Goal: Task Accomplishment & Management: Complete application form

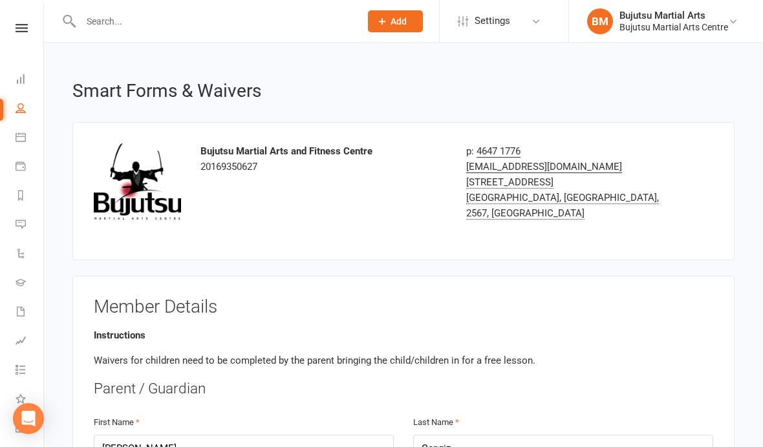
select select "bank_account"
click at [19, 32] on icon at bounding box center [22, 28] width 12 height 8
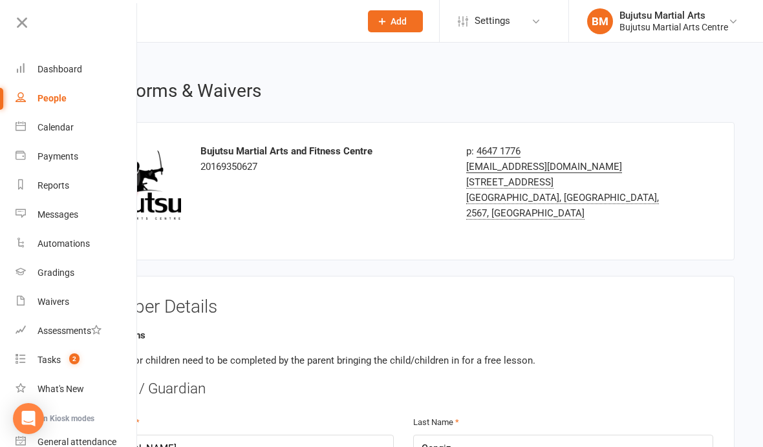
click at [63, 67] on div "Dashboard" at bounding box center [59, 69] width 45 height 10
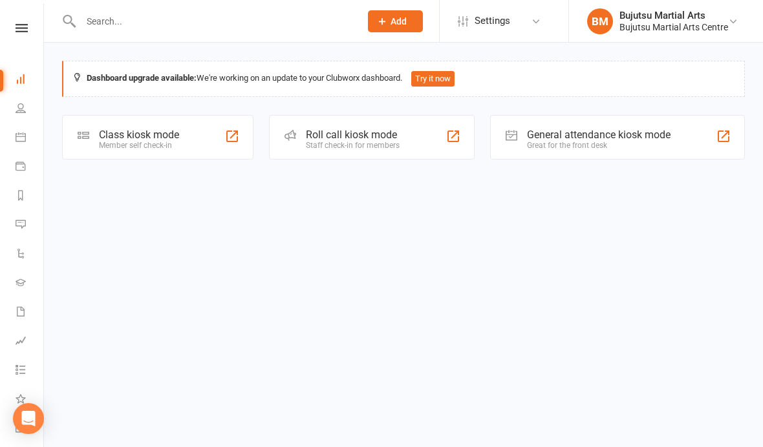
click at [171, 24] on input "text" at bounding box center [214, 21] width 274 height 18
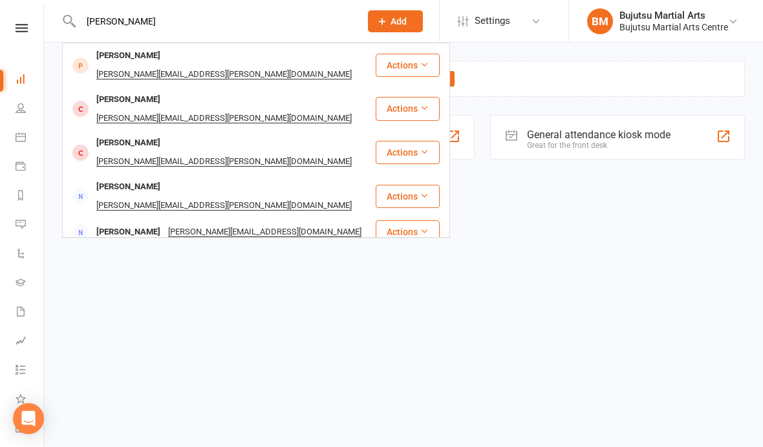
type input "[PERSON_NAME]"
click at [125, 60] on div "[PERSON_NAME]" at bounding box center [128, 56] width 72 height 19
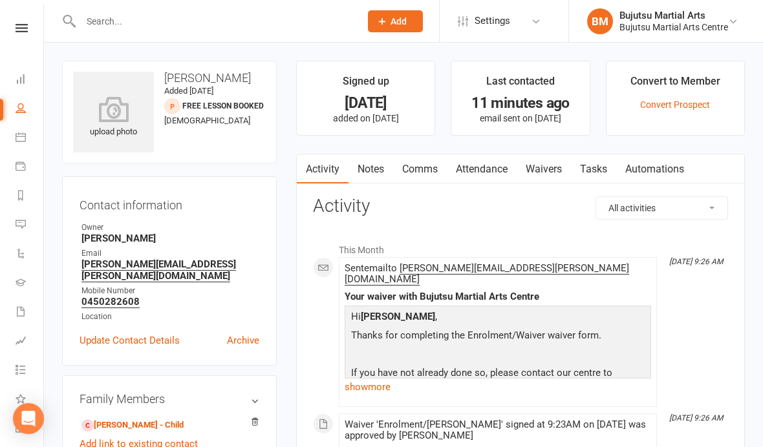
click at [548, 165] on link "Waivers" at bounding box center [543, 169] width 54 height 30
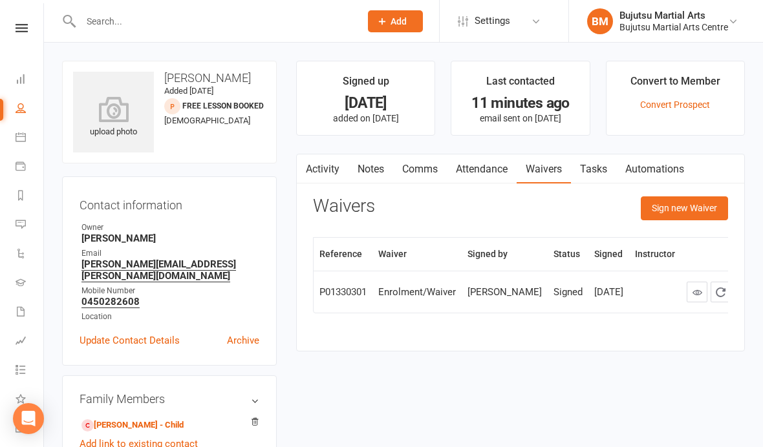
click at [682, 207] on button "Sign new Waiver" at bounding box center [683, 207] width 87 height 23
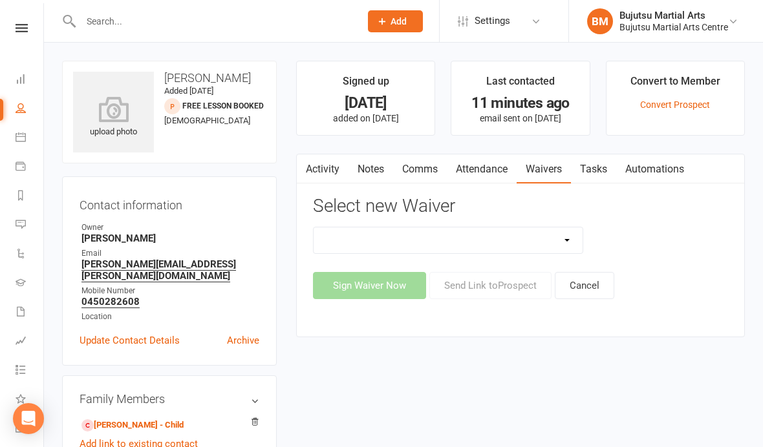
click at [462, 235] on select "Bujutsu Child Care Kids Karate Program Cash Upfront Membership Application Chan…" at bounding box center [447, 240] width 269 height 26
select select "272"
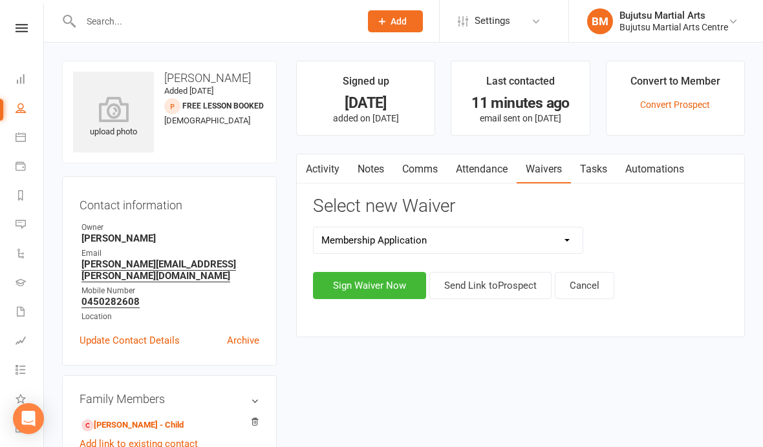
click at [383, 286] on button "Sign Waiver Now" at bounding box center [369, 285] width 113 height 27
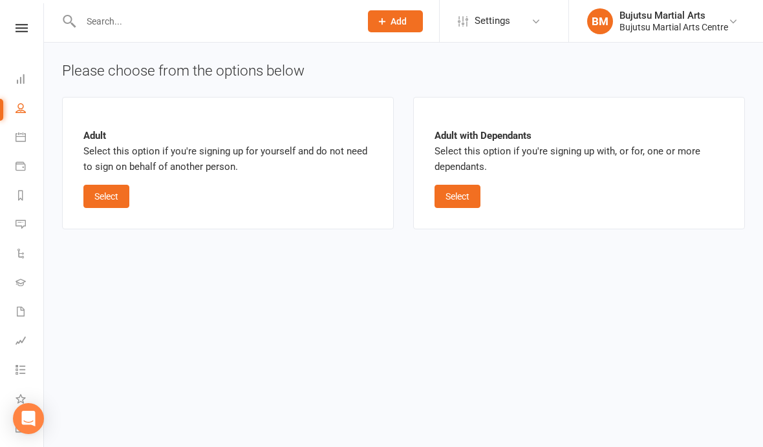
click at [464, 187] on button "Select" at bounding box center [457, 196] width 46 height 23
select select "bank_account"
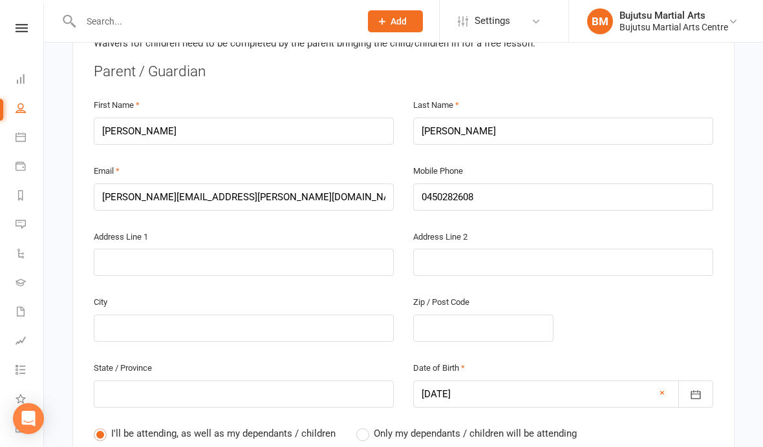
scroll to position [320, 0]
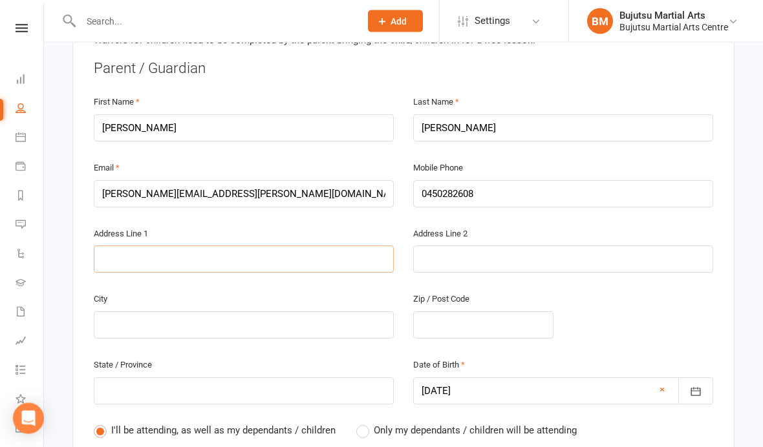
click at [253, 256] on input "text" at bounding box center [244, 259] width 300 height 27
type input "2"
type input "26"
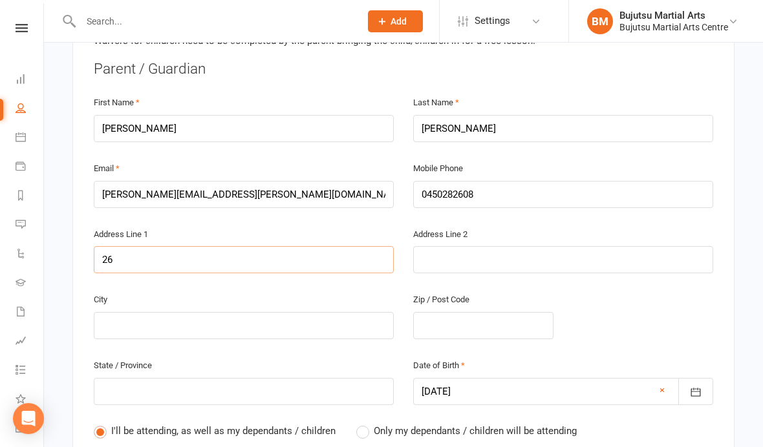
type input "26 C"
type input "26 Co"
type input "26 Con"
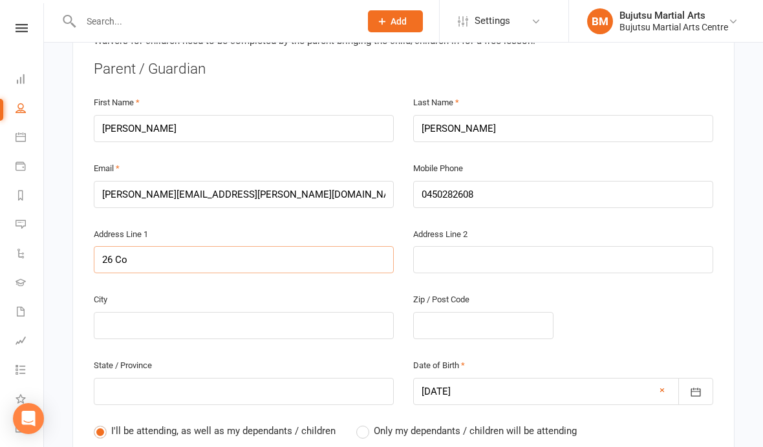
type input "26 Con"
type input "26 Cons"
type input "26 Const"
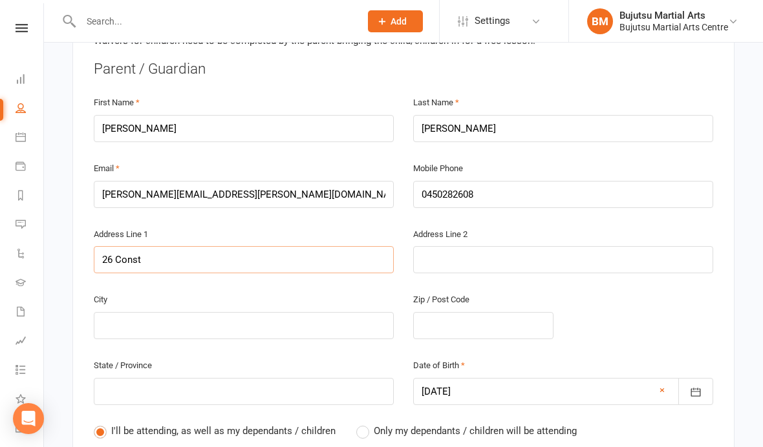
type input "26 Consta"
type input "26 Constan"
type input "26 [PERSON_NAME]"
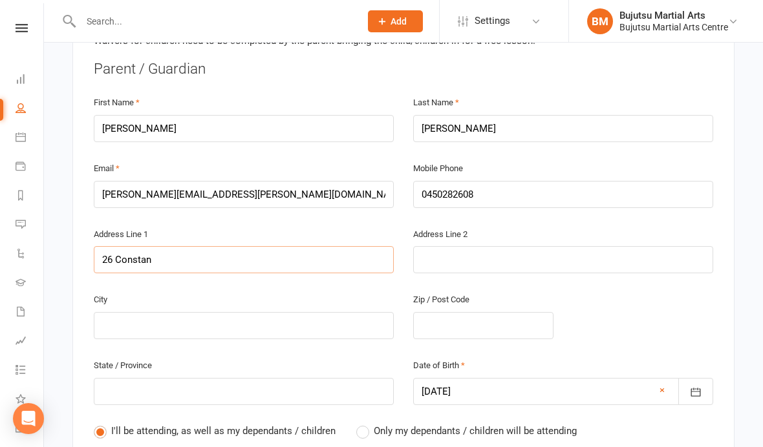
type input "26 [PERSON_NAME]"
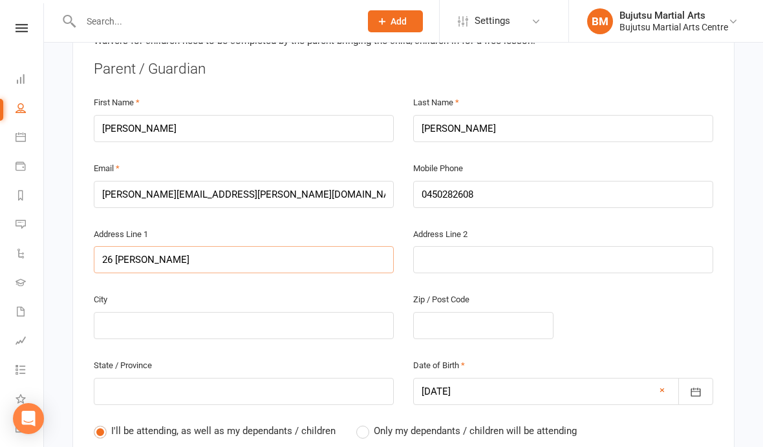
type input "[STREET_ADDRESS][PERSON_NAME]"
click at [272, 312] on input "text" at bounding box center [244, 325] width 300 height 27
type input "T"
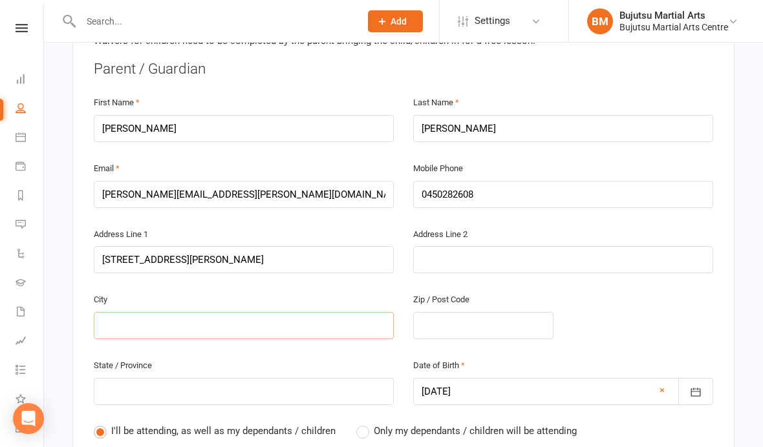
type input "T"
type input "Th"
type input "Thr"
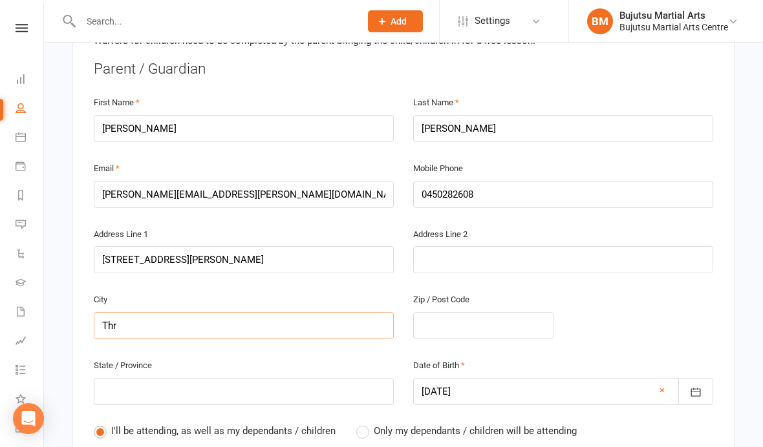
type input "Thri"
type input "Thril"
type input "Thri"
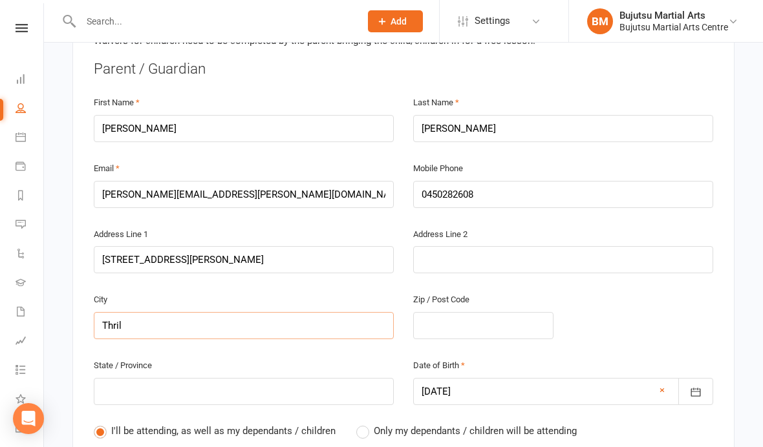
type input "Thri"
type input "Thr"
type input "Th"
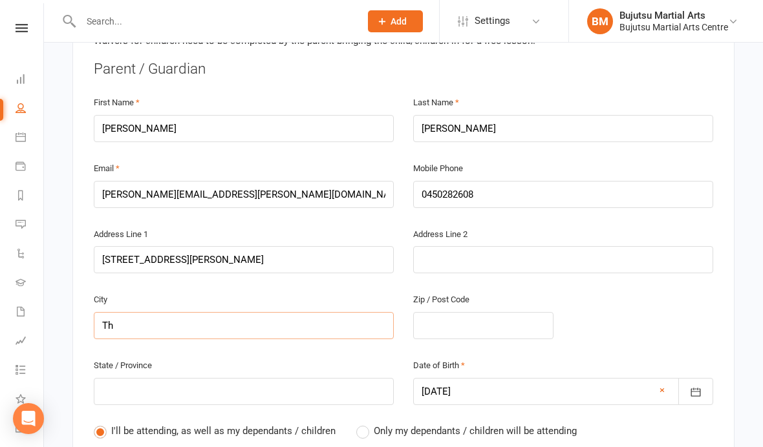
type input "Thi"
type input "Thir"
type input "Thirl"
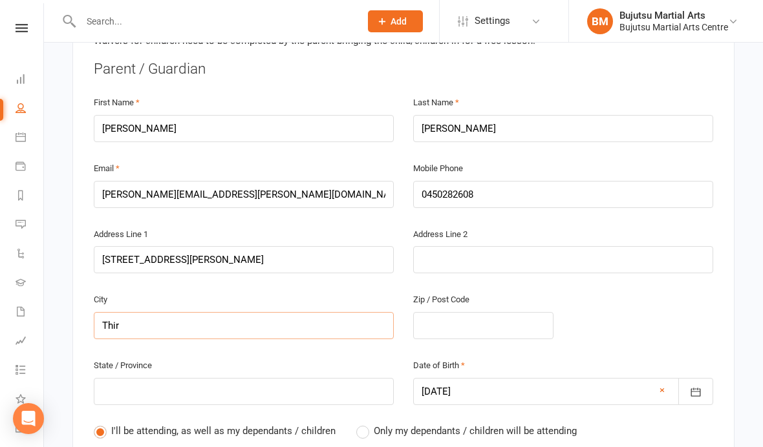
type input "Thirl"
type input "Thirlm"
type input "Thirlme"
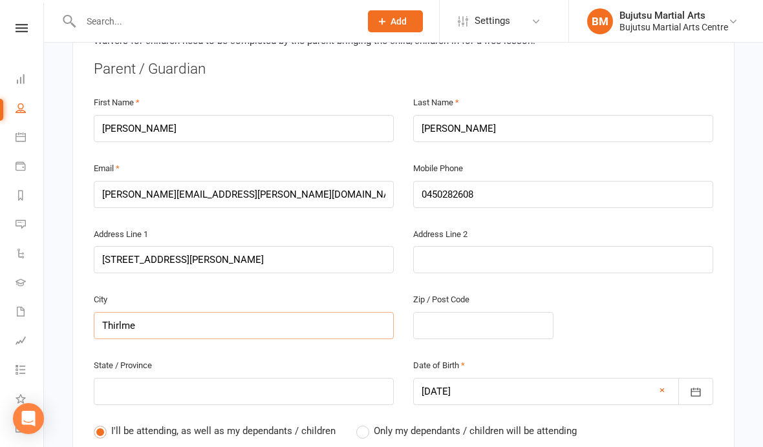
type input "Thirlmen"
type input "Thirlme"
type input "Thirlmer"
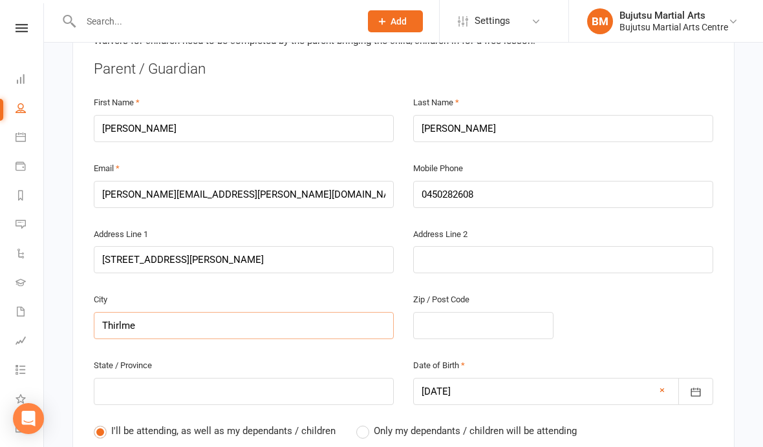
type input "Thirlmer"
type input "Thirlmere"
click at [494, 314] on input "text" at bounding box center [483, 325] width 140 height 27
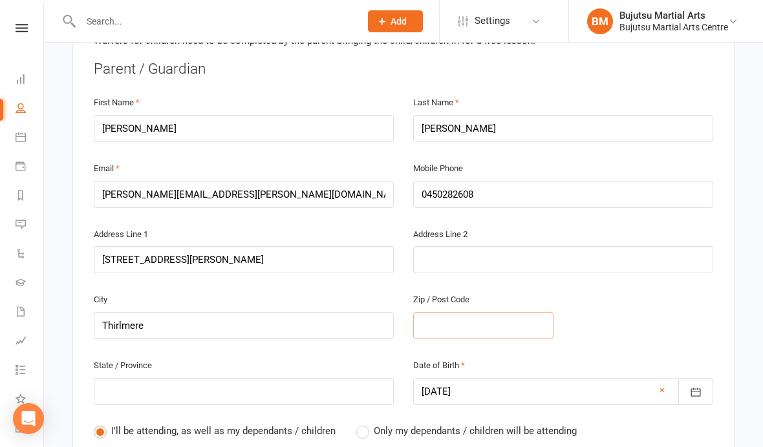
type input "2"
type input "25"
type input "257"
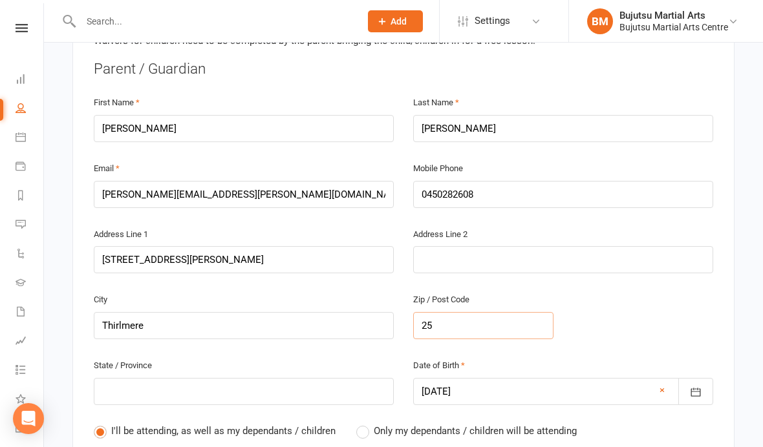
type input "257"
type input "2572"
click at [306, 390] on input "text" at bounding box center [244, 391] width 300 height 27
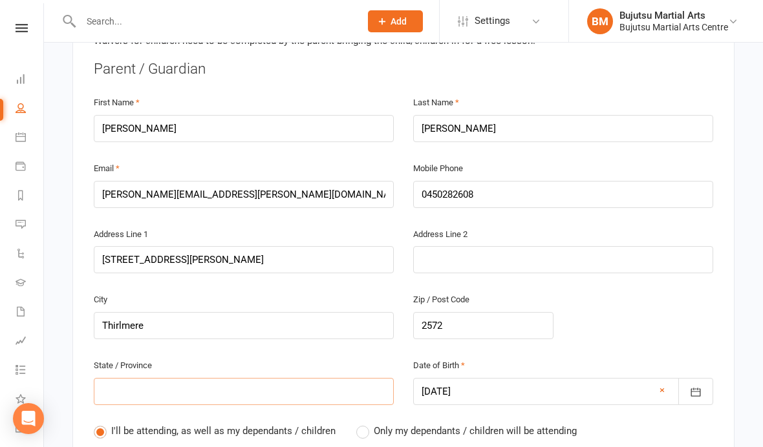
type input "N"
type input "NS"
type input "[GEOGRAPHIC_DATA]"
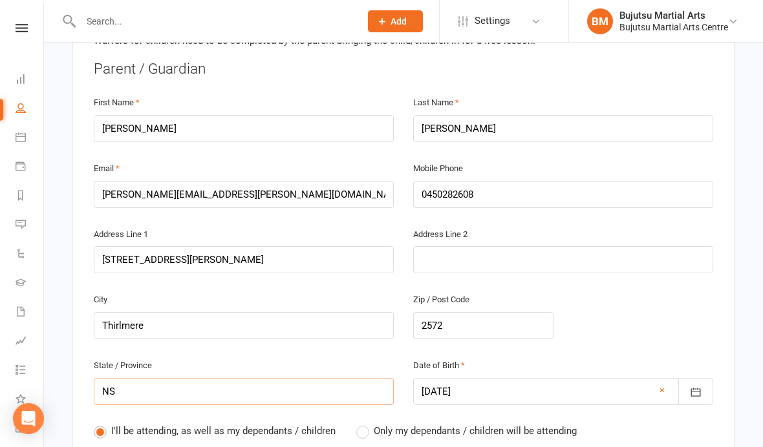
type input "[GEOGRAPHIC_DATA]"
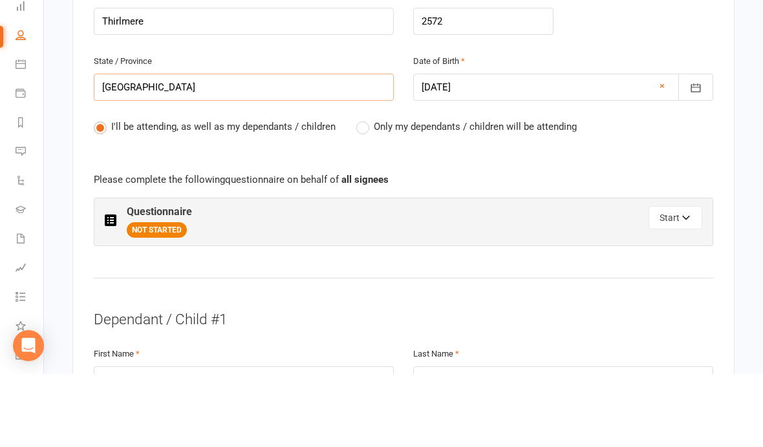
scroll to position [552, 0]
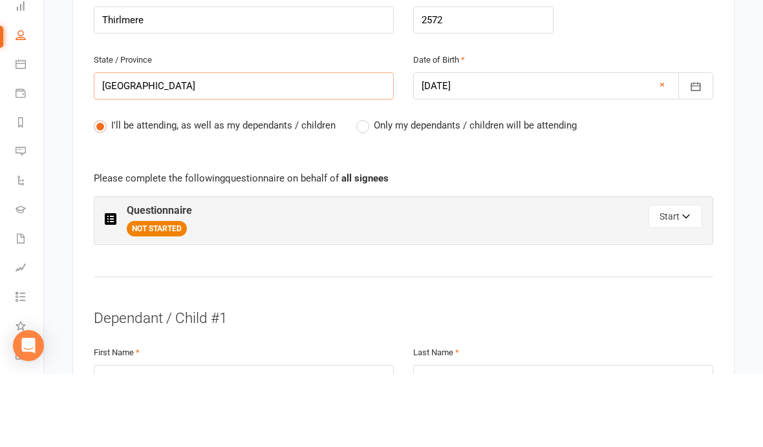
type input "[GEOGRAPHIC_DATA]"
click at [678, 278] on button "Start" at bounding box center [675, 289] width 54 height 23
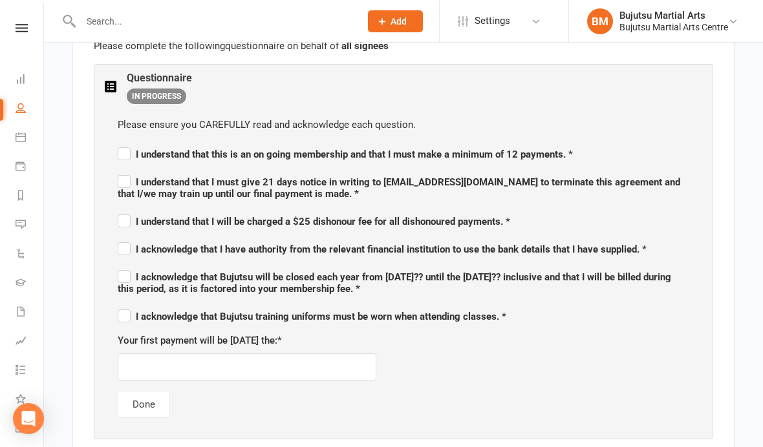
scroll to position [770, 0]
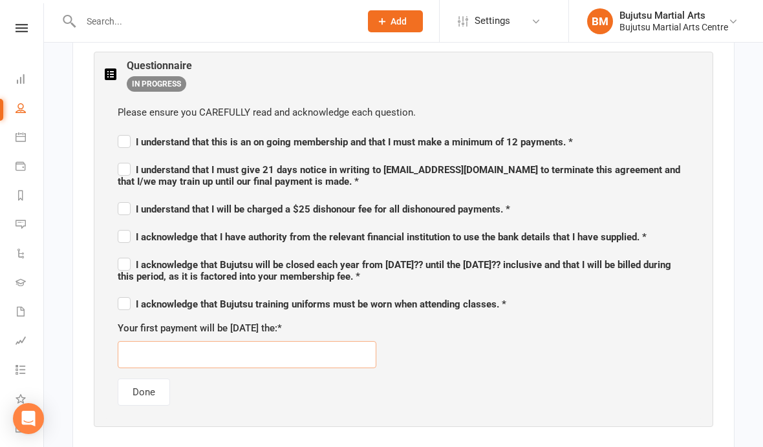
click at [331, 355] on input "text" at bounding box center [247, 354] width 258 height 27
type input "[DATE]"
click at [504, 367] on div "Please ensure you CAREFULLY read and acknowledge each question. I understand th…" at bounding box center [403, 255] width 597 height 327
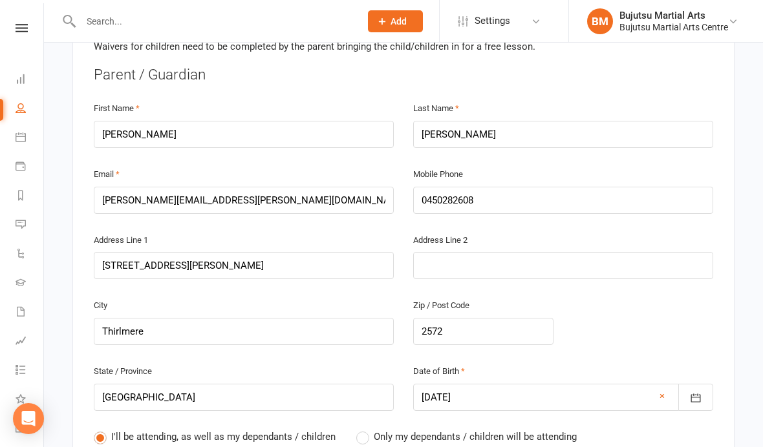
scroll to position [315, 0]
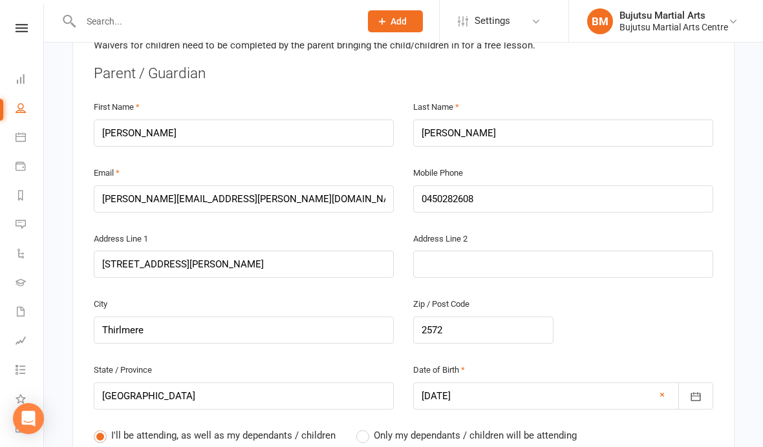
click at [691, 395] on icon "button" at bounding box center [696, 396] width 10 height 8
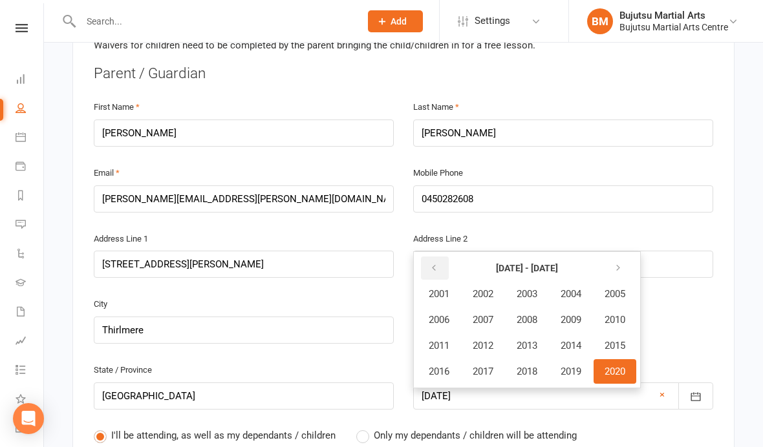
click at [430, 265] on icon "button" at bounding box center [433, 268] width 9 height 10
click at [440, 268] on button "button" at bounding box center [435, 268] width 28 height 23
click at [622, 263] on icon "button" at bounding box center [617, 268] width 9 height 10
click at [572, 348] on button "1994" at bounding box center [570, 345] width 43 height 25
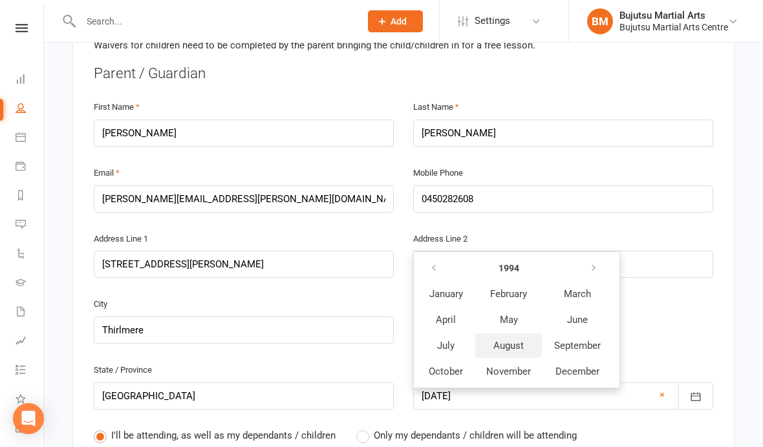
click at [498, 346] on span "August" at bounding box center [508, 346] width 30 height 12
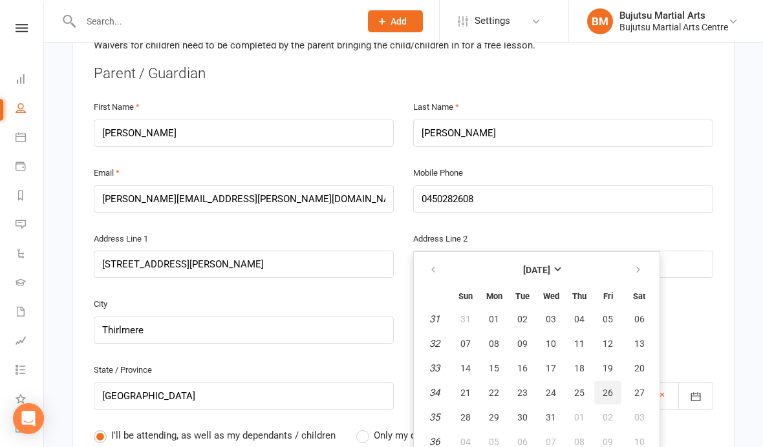
click at [597, 386] on button "26" at bounding box center [607, 392] width 27 height 23
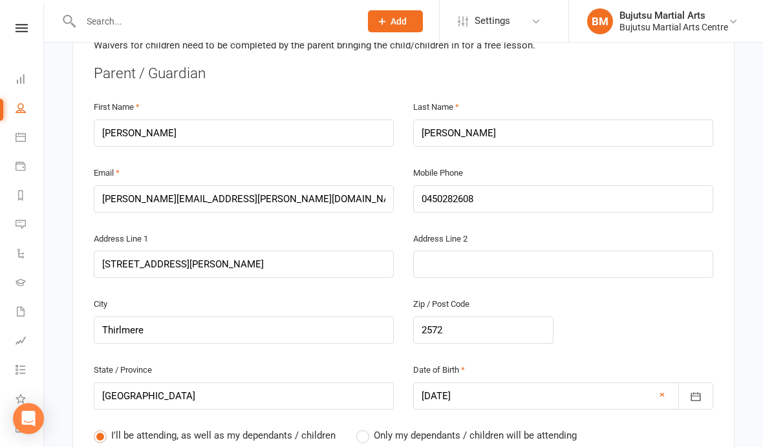
type input "[DATE]"
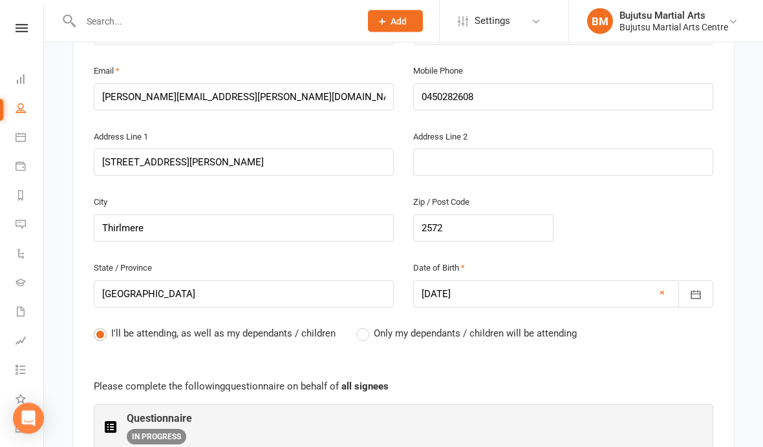
click at [370, 337] on label "Only my dependants / children will be attending" at bounding box center [466, 334] width 220 height 16
click at [364, 326] on input "Only my dependants / children will be attending" at bounding box center [360, 326] width 8 height 0
radio input "true"
radio input "false"
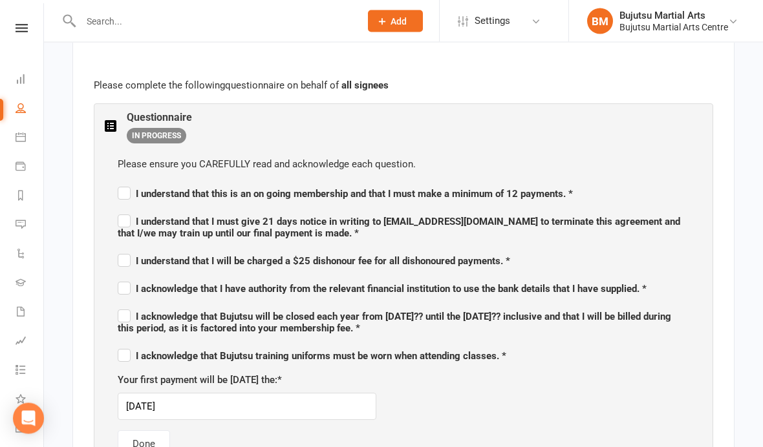
scroll to position [719, 0]
click at [128, 184] on span "I understand that this is an on going membership and that I must make a minimum…" at bounding box center [345, 192] width 455 height 16
click at [128, 182] on input "I understand that this is an on going membership and that I must make a minimum…" at bounding box center [345, 182] width 455 height 0
checkbox input "true"
click at [120, 213] on label "I understand that I must give 21 days notice in writing to [EMAIL_ADDRESS][DOMA…" at bounding box center [403, 225] width 571 height 27
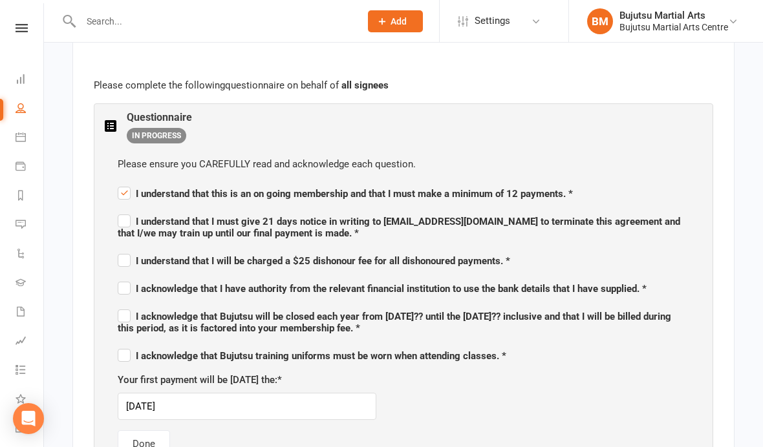
click at [120, 210] on input "I understand that I must give 21 days notice in writing to [EMAIL_ADDRESS][DOMA…" at bounding box center [403, 210] width 571 height 0
checkbox input "true"
click at [120, 251] on span "I understand that I will be charged a $25 dishonour fee for all dishonoured pay…" at bounding box center [314, 259] width 392 height 16
click at [120, 249] on input "I understand that I will be charged a $25 dishonour fee for all dishonoured pay…" at bounding box center [314, 249] width 392 height 0
checkbox input "true"
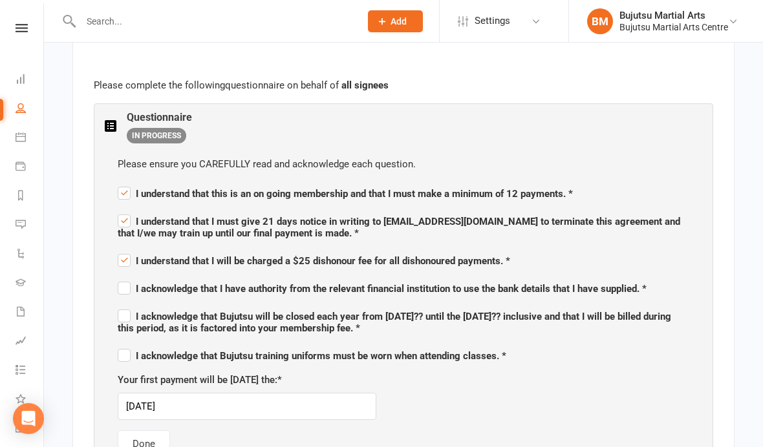
click at [126, 279] on label "I acknowledge that I have authority from the relevant financial institution to …" at bounding box center [382, 287] width 529 height 16
click at [126, 277] on input "I acknowledge that I have authority from the relevant financial institution to …" at bounding box center [382, 277] width 529 height 0
checkbox input "true"
click at [120, 307] on span "I acknowledge that Bujutsu will be closed each year from [DATE]?? until the [DA…" at bounding box center [403, 320] width 571 height 27
click at [120, 305] on input "I acknowledge that Bujutsu will be closed each year from [DATE]?? until the [DA…" at bounding box center [403, 305] width 571 height 0
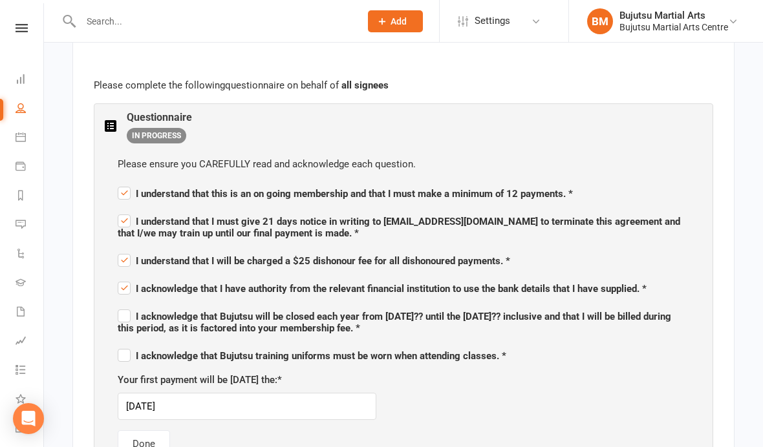
checkbox input "true"
click at [120, 353] on label "I acknowledge that Bujutsu training uniforms must be worn when attending classe…" at bounding box center [312, 354] width 388 height 16
click at [120, 344] on input "I acknowledge that Bujutsu training uniforms must be worn when attending classe…" at bounding box center [312, 344] width 388 height 0
checkbox input "true"
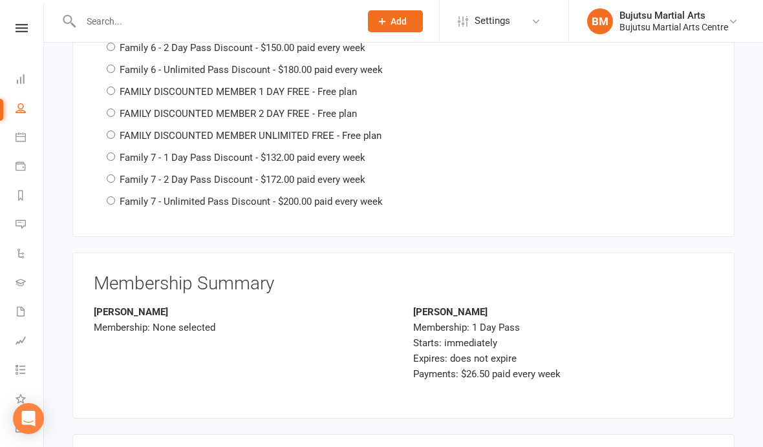
scroll to position [3002, 0]
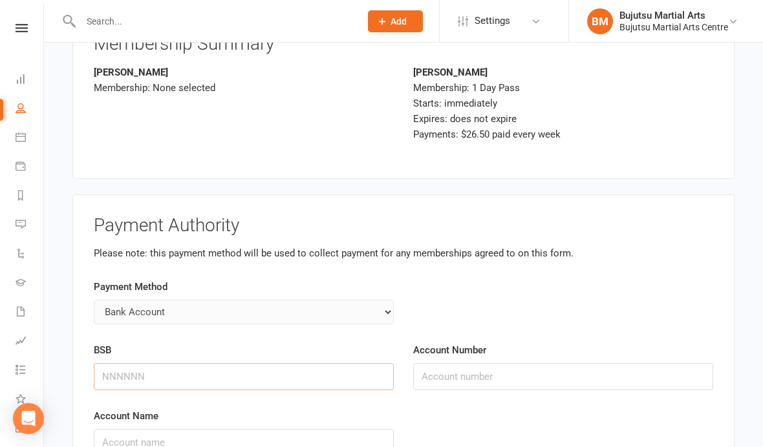
click at [160, 363] on input "BSB" at bounding box center [244, 376] width 300 height 27
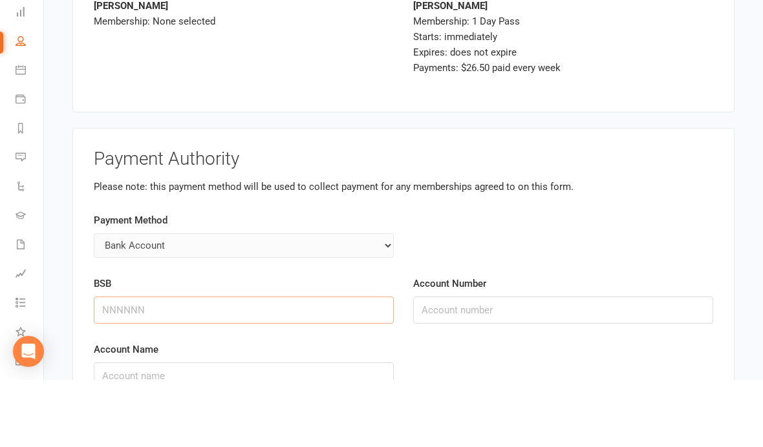
click at [250, 364] on input "BSB" at bounding box center [244, 377] width 300 height 27
type input "067873"
click at [508, 364] on input "Account Number" at bounding box center [563, 377] width 300 height 27
type input "11365279"
click at [253, 430] on input "Account Name" at bounding box center [244, 443] width 300 height 27
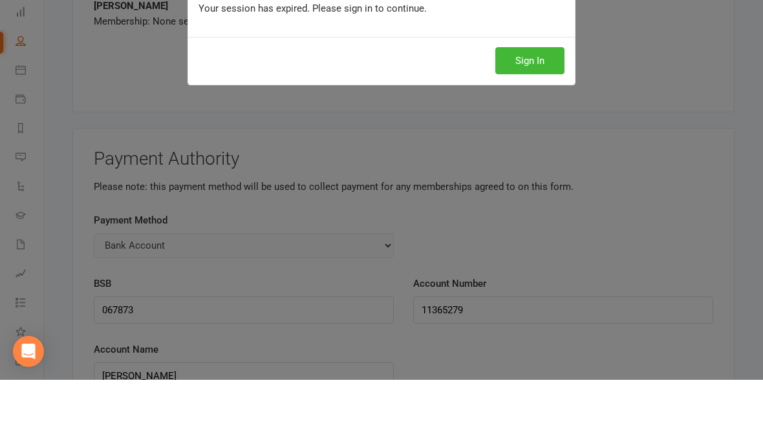
scroll to position [3278, 0]
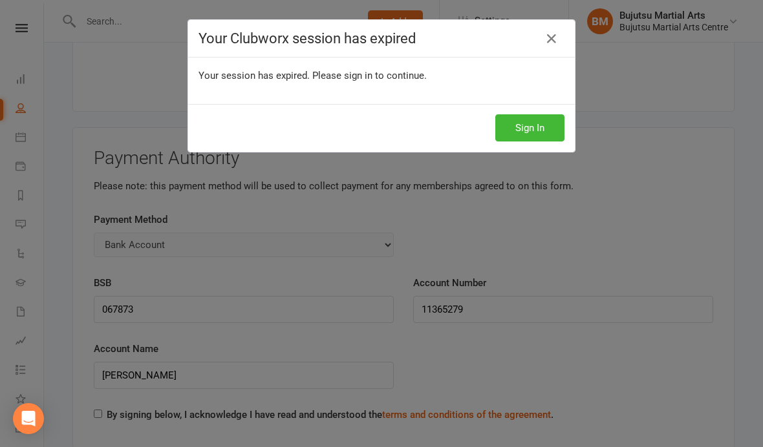
click at [545, 30] on link at bounding box center [551, 38] width 21 height 21
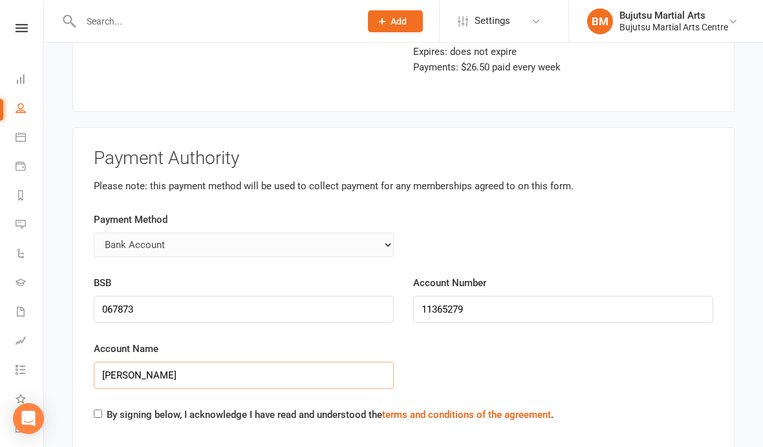
click at [311, 362] on input "[PERSON_NAME]" at bounding box center [244, 375] width 300 height 27
click at [344, 363] on input "[PERSON_NAME]" at bounding box center [244, 376] width 300 height 27
type input "[PERSON_NAME]"
click at [101, 410] on input "By signing below, I acknowledge I have read and understood the terms and condit…" at bounding box center [98, 414] width 8 height 8
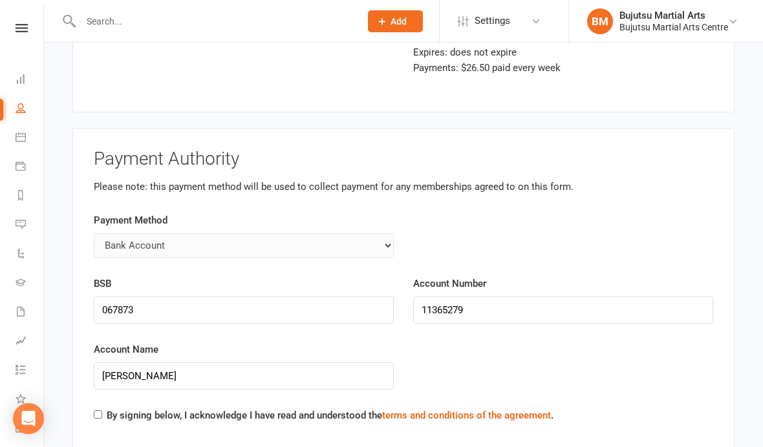
checkbox input "true"
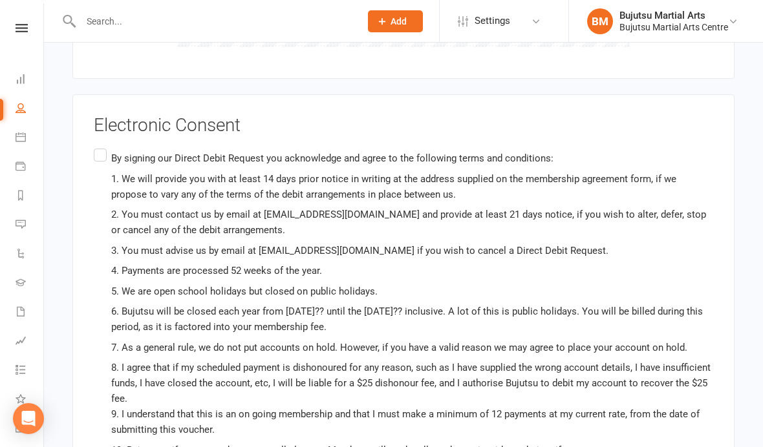
scroll to position [3948, 0]
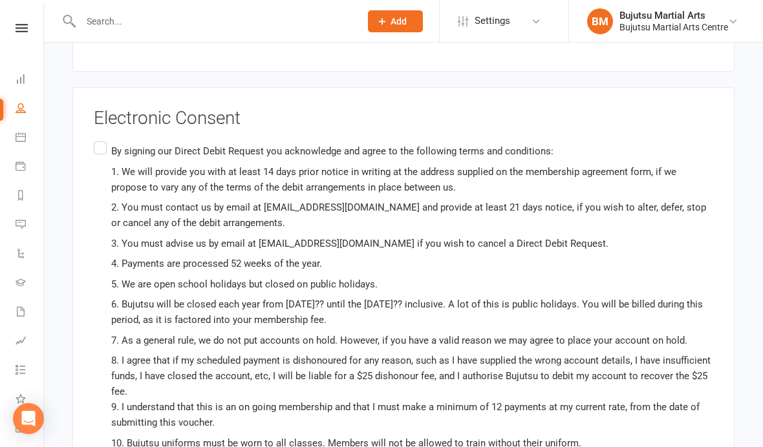
click at [107, 139] on label "By signing our Direct Debit Request you acknowledge and agree to the following …" at bounding box center [403, 318] width 619 height 358
click at [102, 139] on input "By signing our Direct Debit Request you acknowledge and agree to the following …" at bounding box center [98, 139] width 8 height 0
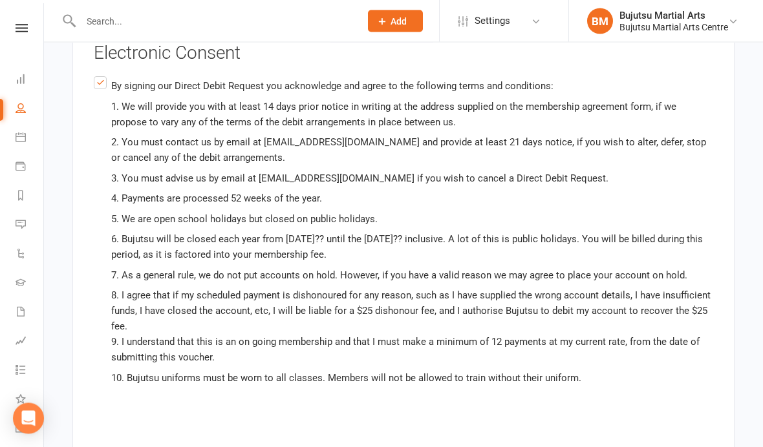
scroll to position [4013, 0]
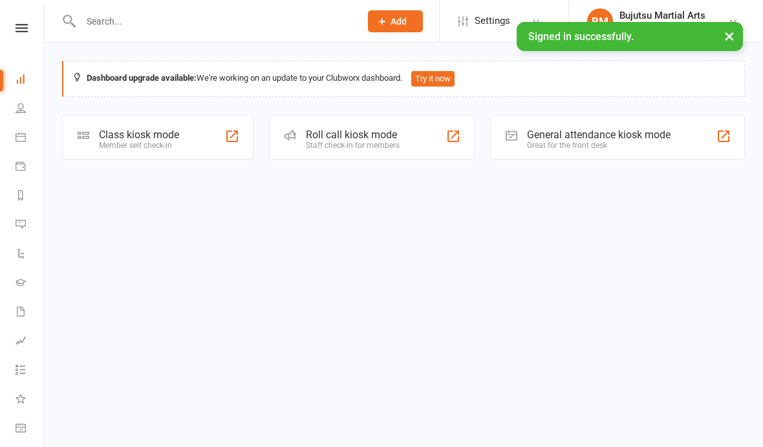
click at [154, 23] on input "text" at bounding box center [214, 21] width 274 height 18
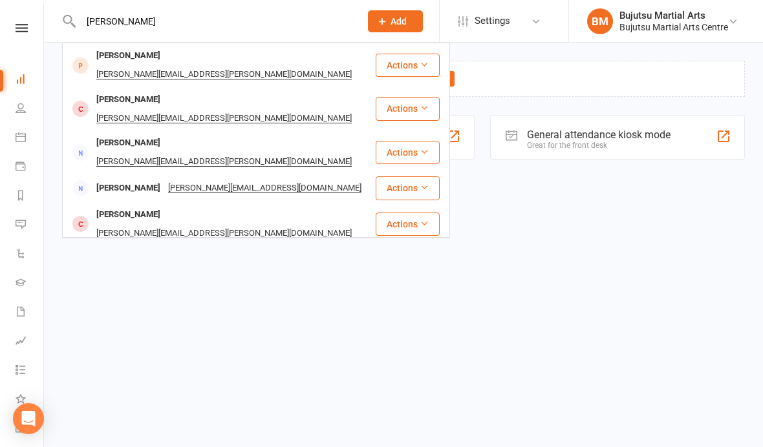
type input "Karen lu"
click at [131, 58] on div "[PERSON_NAME]" at bounding box center [128, 56] width 72 height 19
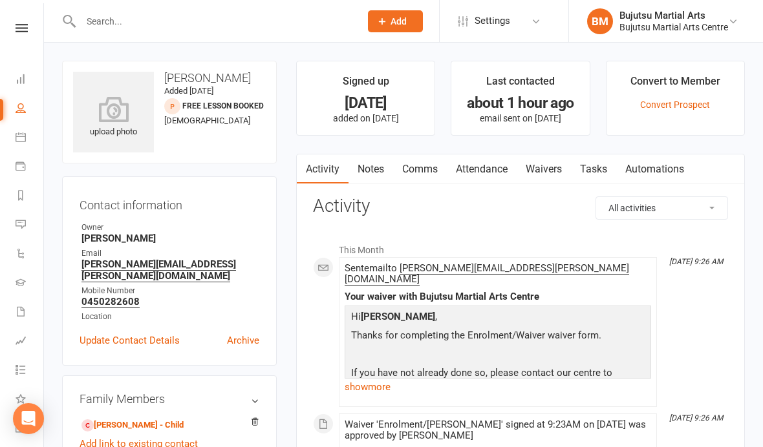
click at [548, 173] on link "Waivers" at bounding box center [543, 169] width 54 height 30
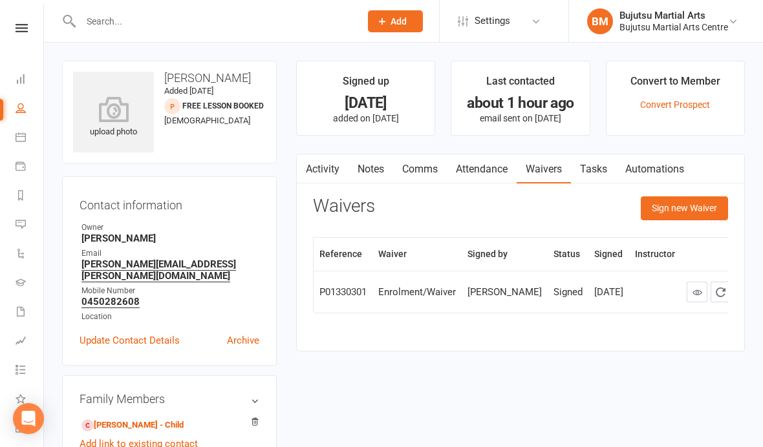
click at [678, 203] on button "Sign new Waiver" at bounding box center [683, 207] width 87 height 23
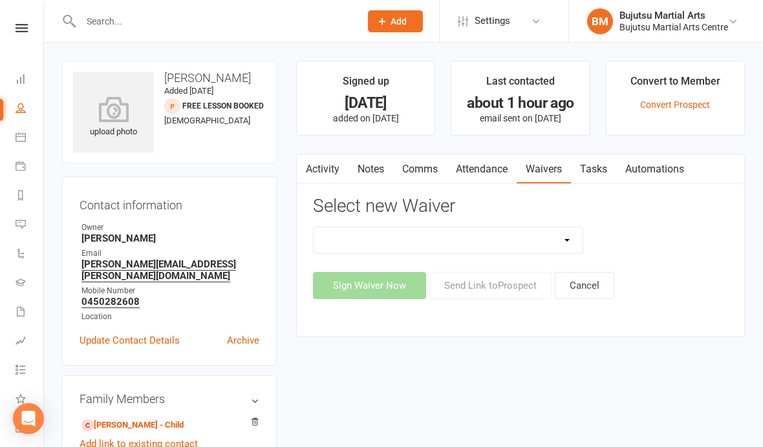
click at [494, 237] on select "Bujutsu Child Care Kids Karate Program Cash Upfront Membership Application Chan…" at bounding box center [447, 240] width 269 height 26
select select "272"
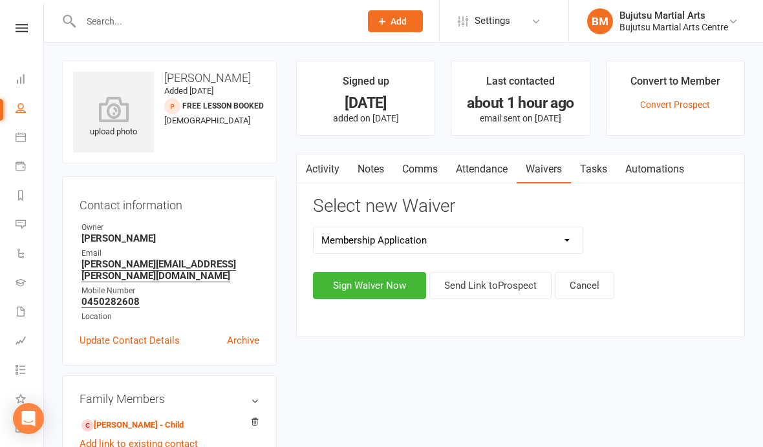
click at [370, 288] on button "Sign Waiver Now" at bounding box center [369, 285] width 113 height 27
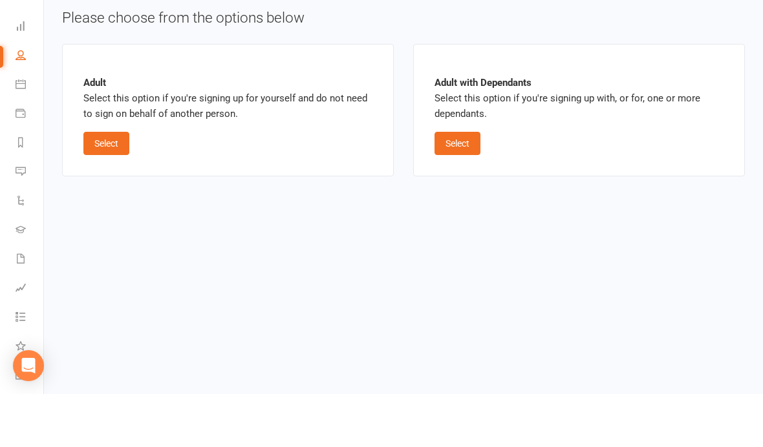
click at [467, 185] on button "Select" at bounding box center [457, 196] width 46 height 23
select select "bank_account"
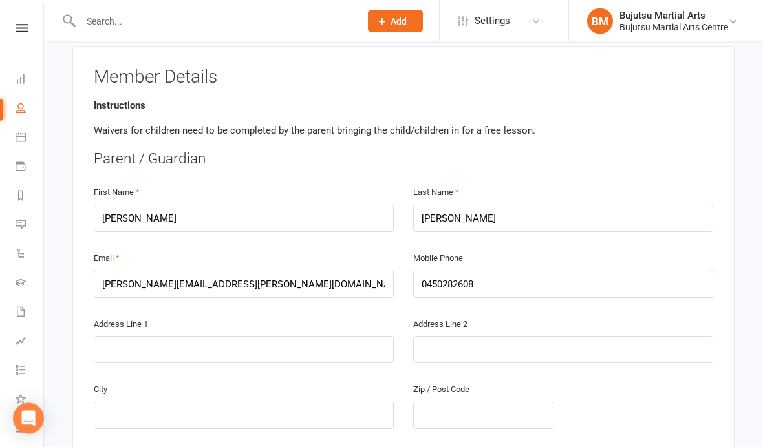
scroll to position [268, 0]
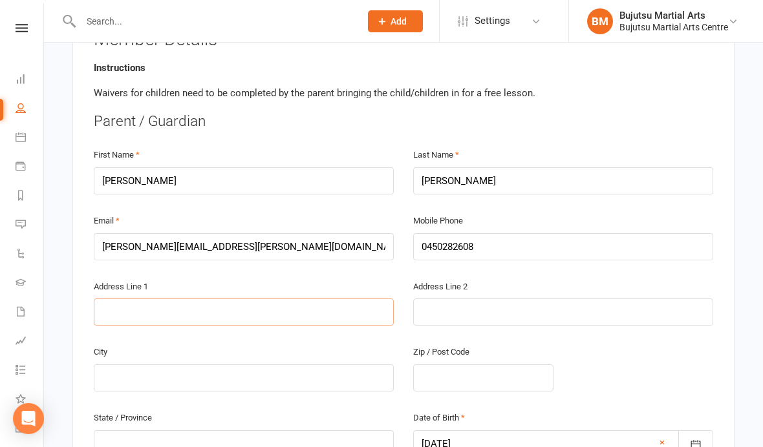
click at [291, 306] on input "text" at bounding box center [244, 312] width 300 height 27
type input "2"
type input "26"
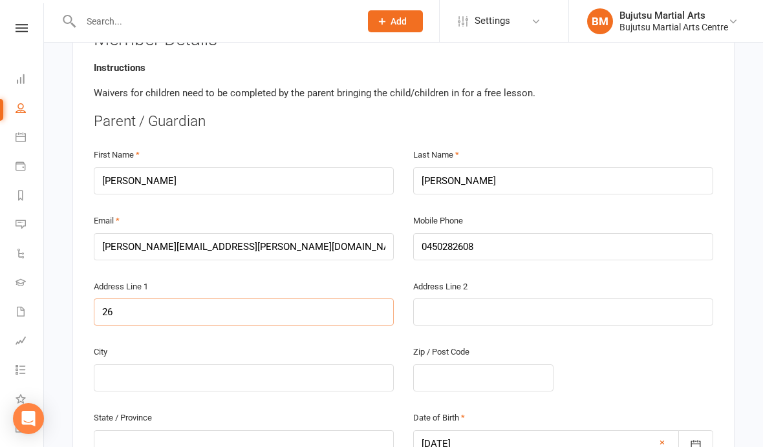
type input "26 C"
type input "26 Co"
type input "26 Con"
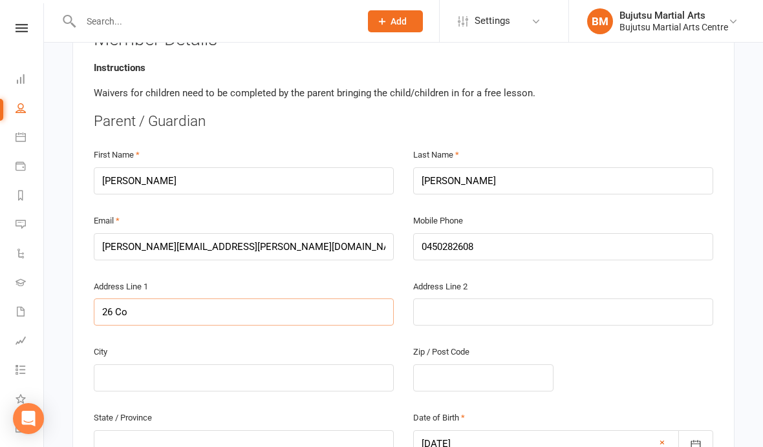
type input "26 Con"
type input "26 Cons"
type input "26 Const"
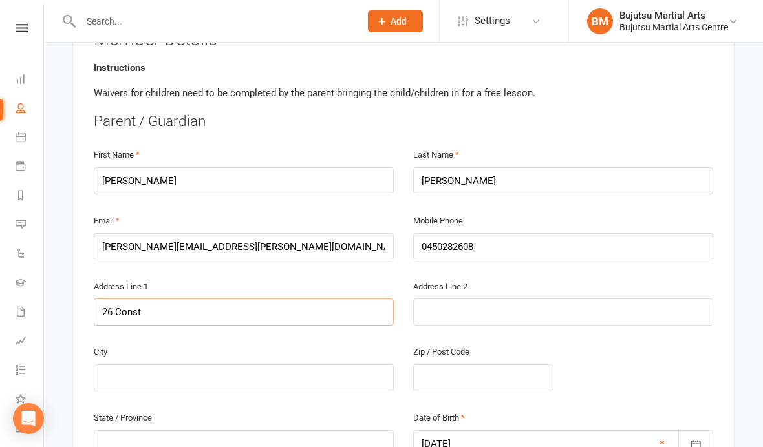
type input "26 Consta"
type input "26 Constan"
type input "26 [PERSON_NAME]"
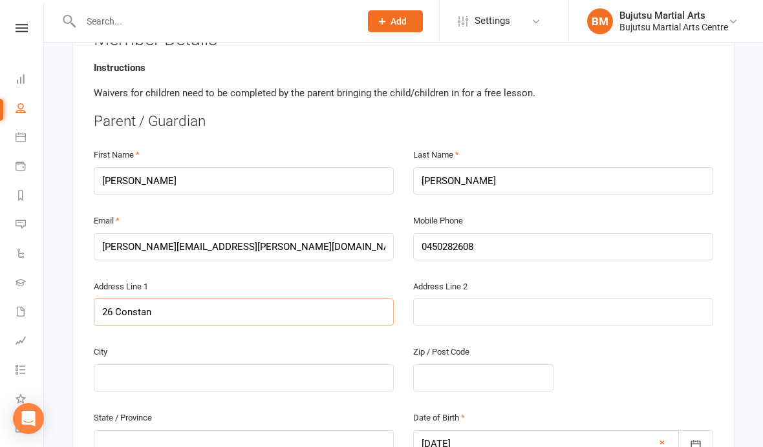
type input "26 [PERSON_NAME]"
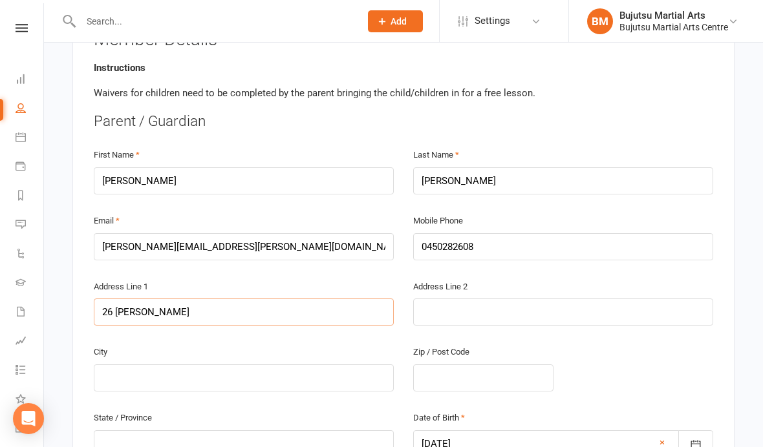
type input "[STREET_ADDRESS][PERSON_NAME]"
click at [266, 377] on input "text" at bounding box center [244, 377] width 300 height 27
type input "T"
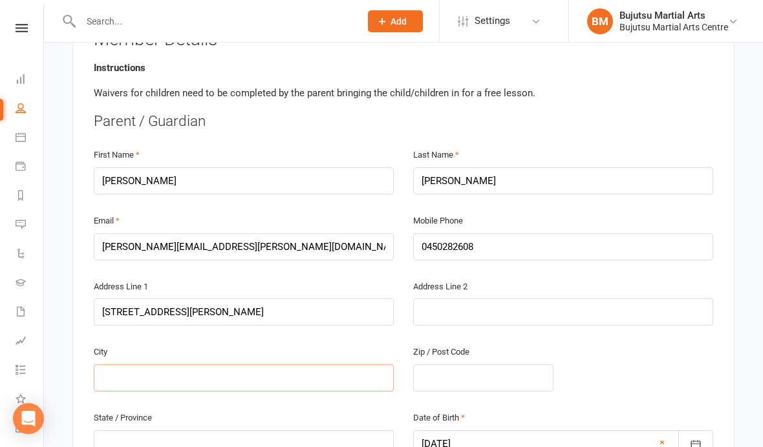
type input "T"
type input "Th"
type input "Thr"
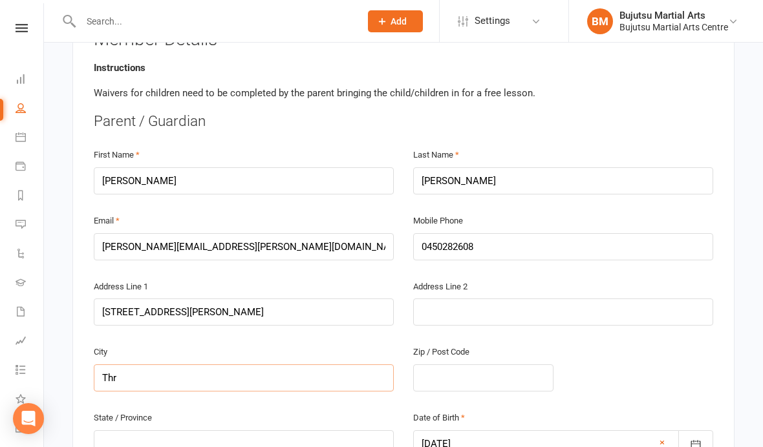
type input "Th"
type input "Thi"
type input "Thir"
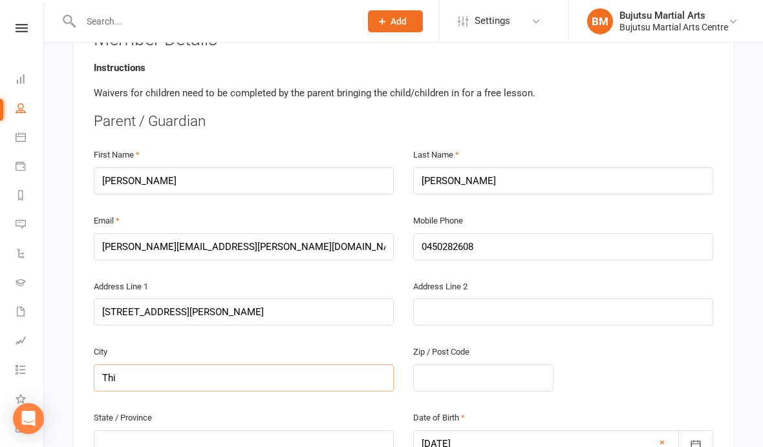
type input "Thir"
type input "Thirl"
type input "Thirlm"
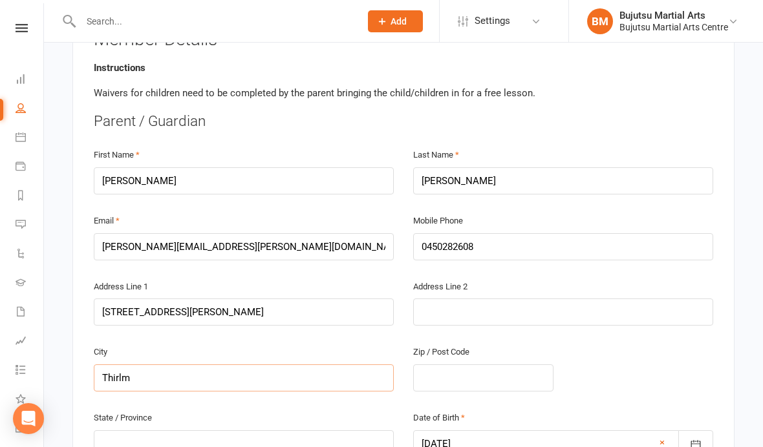
type input "Thirlme"
type input "Thirlmer"
type input "Thirlmere"
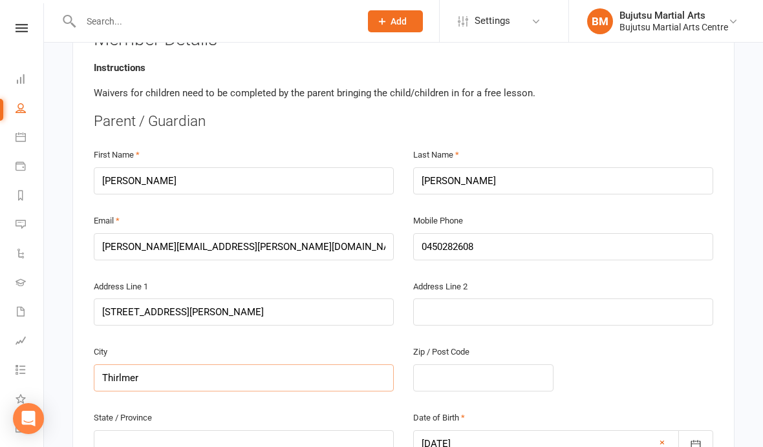
type input "Thirlmere"
click at [490, 366] on input "text" at bounding box center [483, 377] width 140 height 27
type input "2"
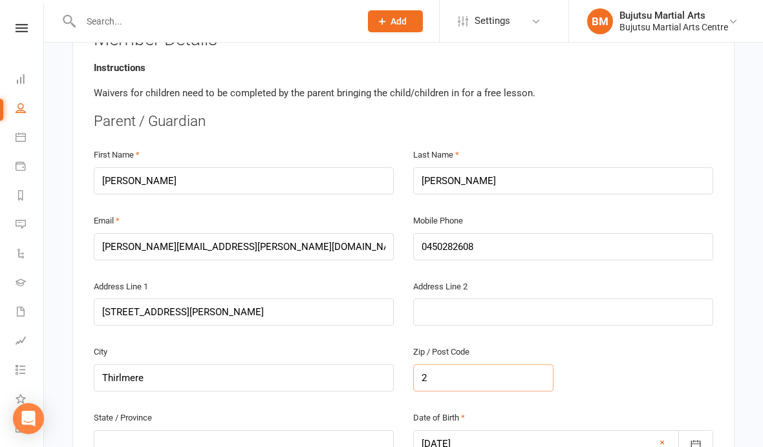
type input "25"
type input "257"
type input "2572"
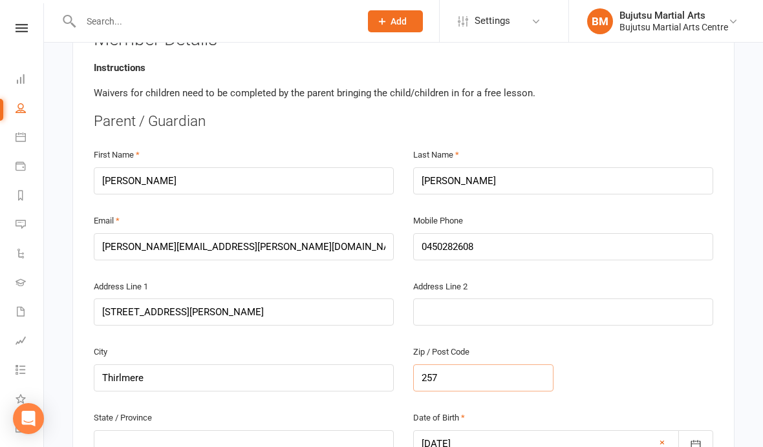
type input "2572"
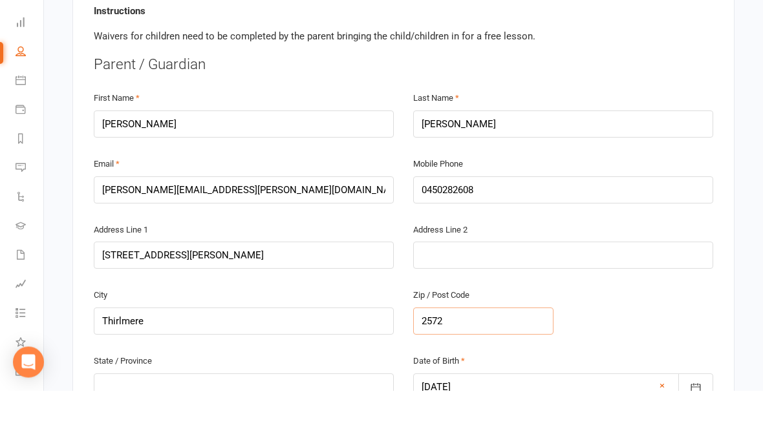
type input "2572"
click at [266, 430] on input "text" at bounding box center [244, 443] width 300 height 27
type input "N"
type input "NS"
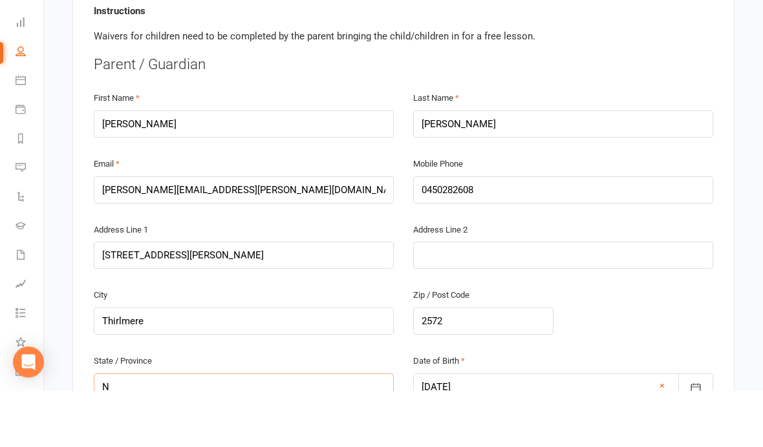
type input "NS"
type input "[GEOGRAPHIC_DATA]"
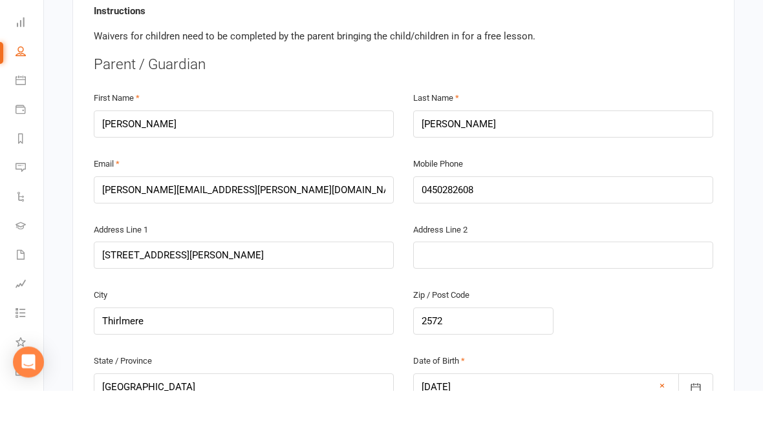
radio input "true"
radio input "false"
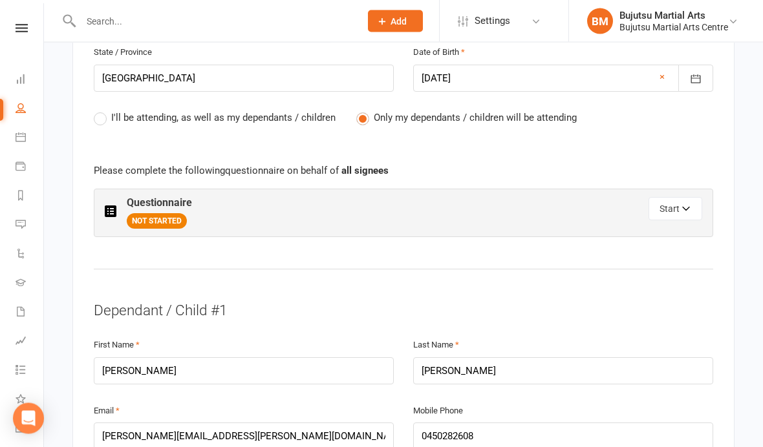
click at [672, 203] on button "Start" at bounding box center [675, 209] width 54 height 23
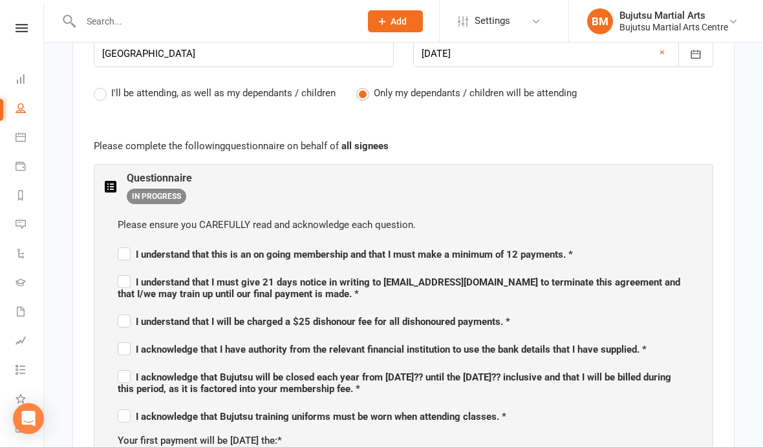
scroll to position [763, 0]
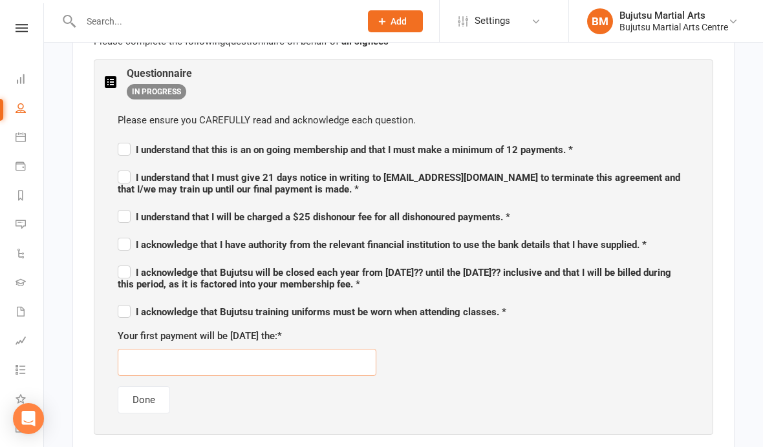
click at [306, 356] on input "text" at bounding box center [247, 362] width 258 height 27
click at [149, 355] on input "22//08/2025" at bounding box center [247, 362] width 258 height 27
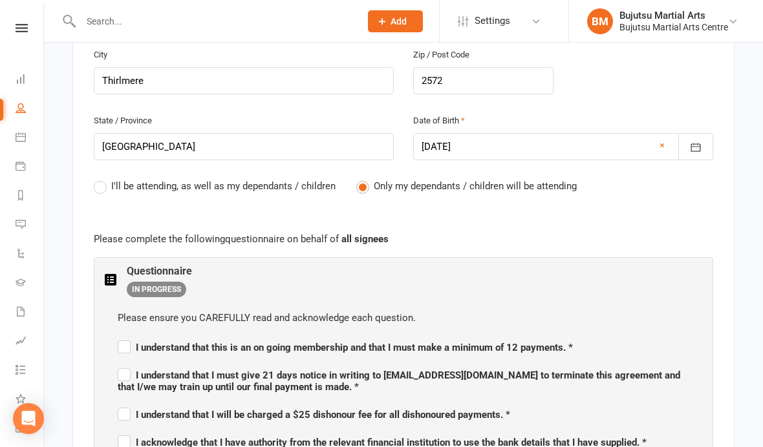
scroll to position [467, 0]
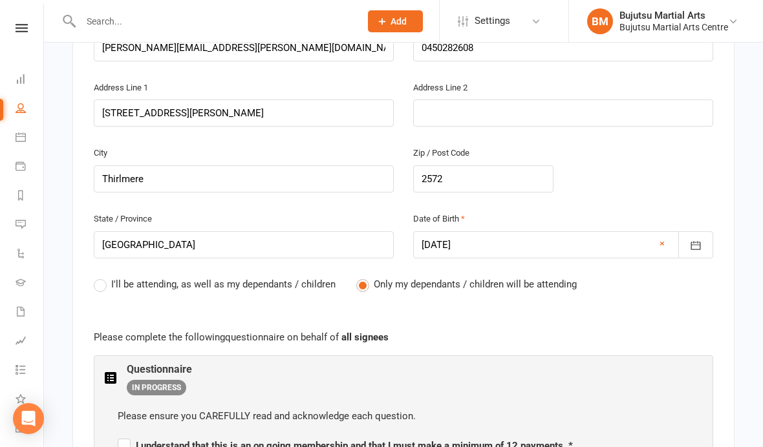
type input "[DATE]"
click at [519, 234] on div at bounding box center [563, 244] width 300 height 27
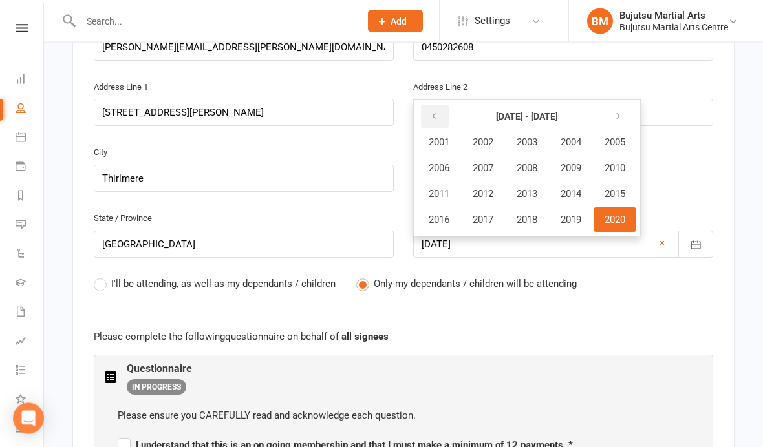
click at [435, 115] on icon "button" at bounding box center [433, 117] width 9 height 10
click at [581, 188] on span "1994" at bounding box center [570, 194] width 21 height 12
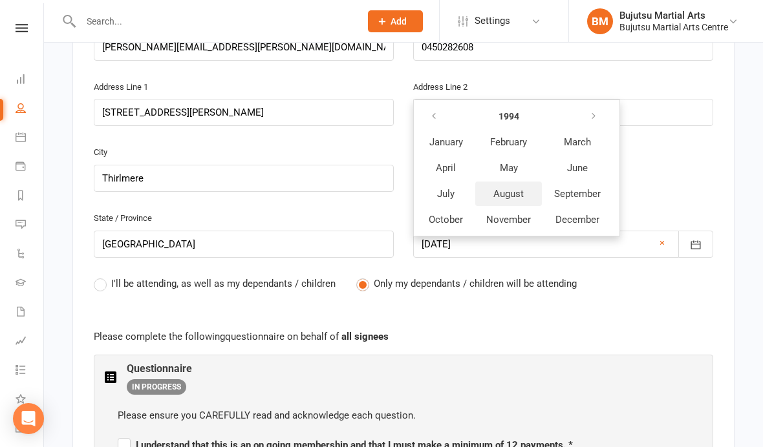
click at [519, 193] on span "August" at bounding box center [508, 194] width 30 height 12
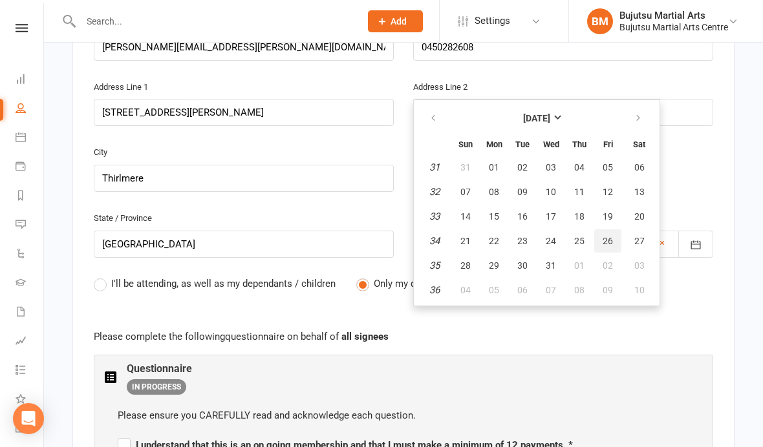
click at [608, 241] on span "26" at bounding box center [607, 241] width 10 height 10
type input "[DATE]"
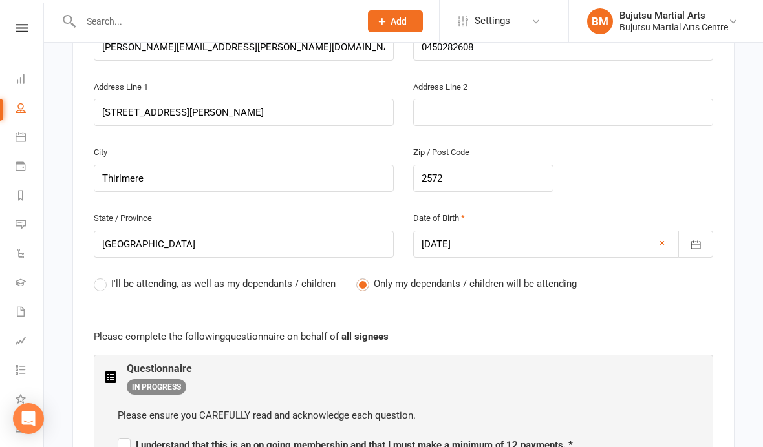
click at [572, 317] on div "Parent / Guardian First Name Karen Last Name Lumagui Email Karen.lumagui@hotmai…" at bounding box center [403, 342] width 619 height 862
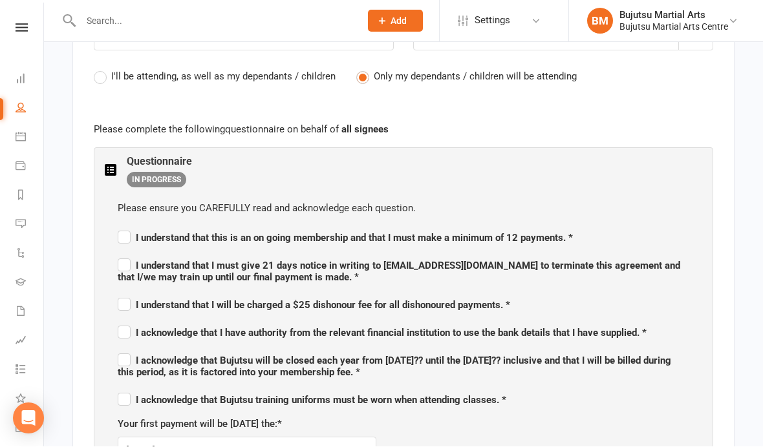
scroll to position [675, 0]
click at [136, 228] on span "I understand that this is an on going membership and that I must make a minimum…" at bounding box center [345, 236] width 455 height 16
click at [136, 226] on input "I understand that this is an on going membership and that I must make a minimum…" at bounding box center [345, 226] width 455 height 0
checkbox input "true"
click at [120, 260] on label "I understand that I must give 21 days notice in writing to [EMAIL_ADDRESS][DOMA…" at bounding box center [403, 269] width 571 height 27
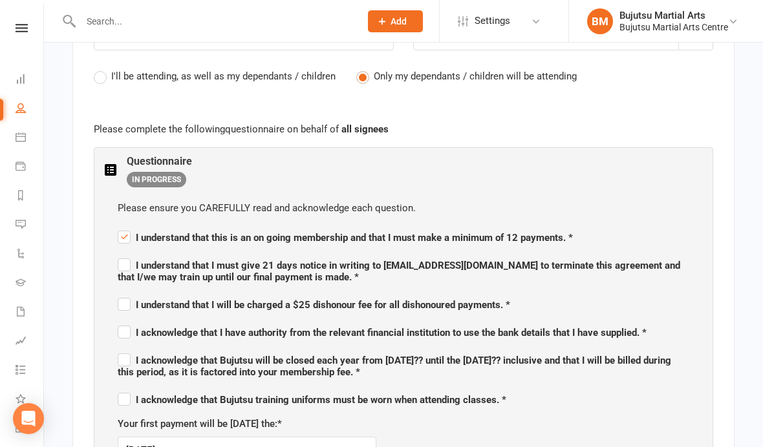
click at [120, 254] on input "I understand that I must give 21 days notice in writing to [EMAIL_ADDRESS][DOMA…" at bounding box center [403, 254] width 571 height 0
checkbox input "true"
click at [127, 293] on input "I understand that I will be charged a $25 dishonour fee for all dishonoured pay…" at bounding box center [314, 293] width 392 height 0
checkbox input "true"
click at [120, 327] on label "I acknowledge that I have authority from the relevant financial institution to …" at bounding box center [382, 331] width 529 height 16
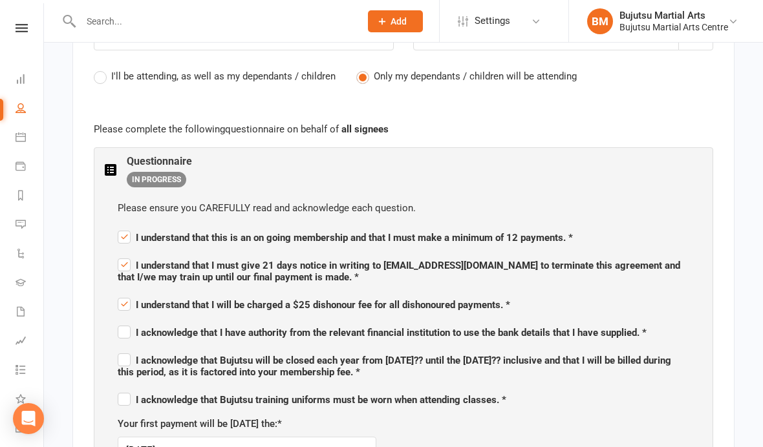
click at [120, 321] on input "I acknowledge that I have authority from the relevant financial institution to …" at bounding box center [382, 321] width 529 height 0
checkbox input "true"
click at [121, 349] on input "I acknowledge that Bujutsu will be closed each year from [DATE]?? until the [DA…" at bounding box center [403, 349] width 571 height 0
checkbox input "true"
click at [119, 397] on label "I acknowledge that Bujutsu training uniforms must be worn when attending classe…" at bounding box center [312, 398] width 388 height 16
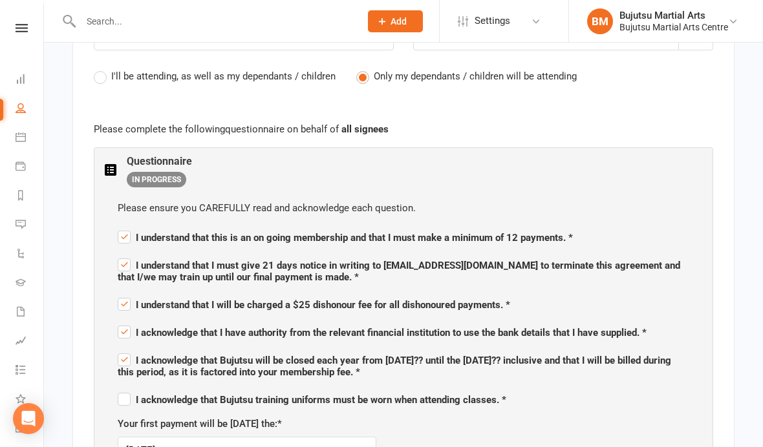
click at [119, 388] on input "I acknowledge that Bujutsu training uniforms must be worn when attending classe…" at bounding box center [312, 388] width 388 height 0
checkbox input "true"
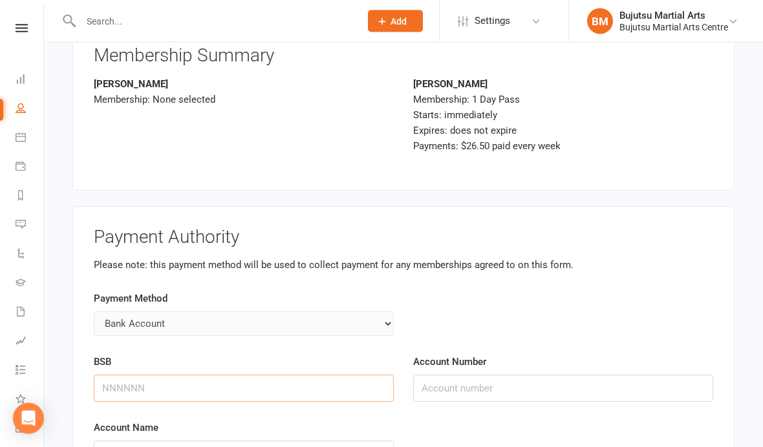
click at [189, 383] on input "BSB" at bounding box center [244, 388] width 300 height 27
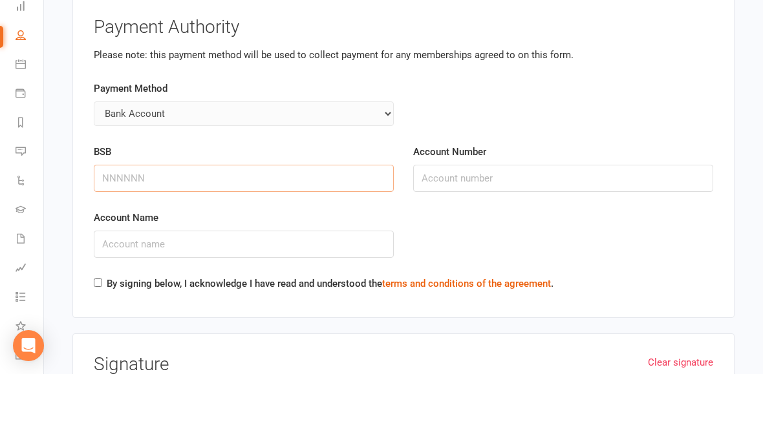
scroll to position [3338, 0]
click at [293, 237] on input "BSB" at bounding box center [244, 250] width 300 height 27
type input "067873"
click at [490, 237] on input "Account Number" at bounding box center [563, 250] width 300 height 27
type input "11365279"
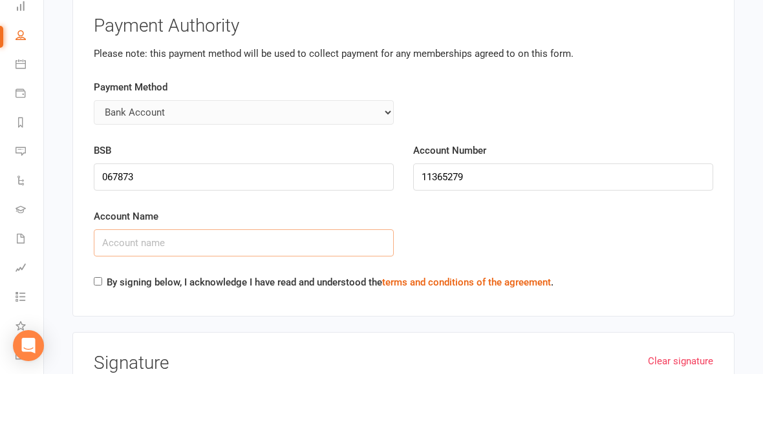
click at [260, 302] on input "Account Name" at bounding box center [244, 315] width 300 height 27
type input "[PERSON_NAME]"
click at [114, 348] on label "By signing below, I acknowledge I have read and understood the terms and condit…" at bounding box center [330, 356] width 447 height 16
click at [102, 350] on input "By signing below, I acknowledge I have read and understood the terms and condit…" at bounding box center [98, 354] width 8 height 8
checkbox input "true"
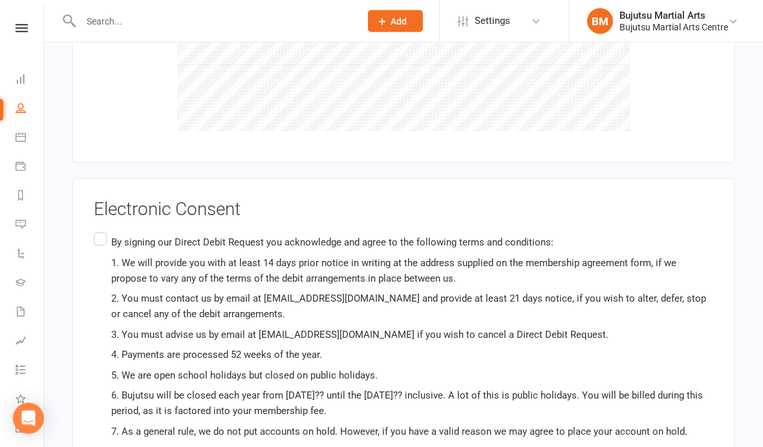
scroll to position [3857, 0]
click at [89, 215] on div "Electronic Consent By signing our Direct Debit Request you acknowledge and agre…" at bounding box center [403, 402] width 662 height 448
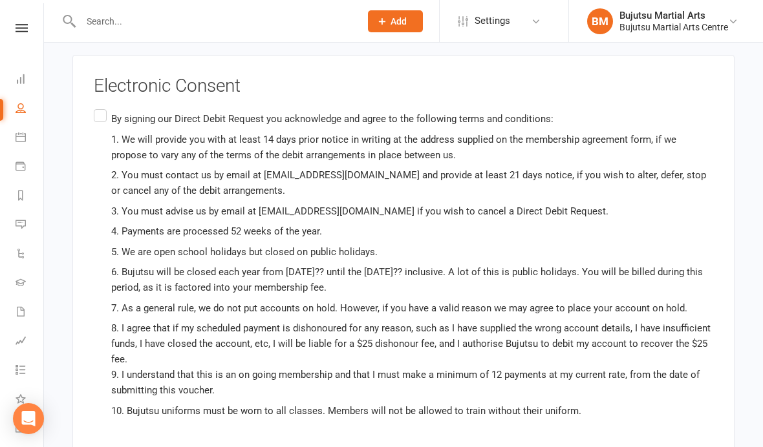
scroll to position [3962, 0]
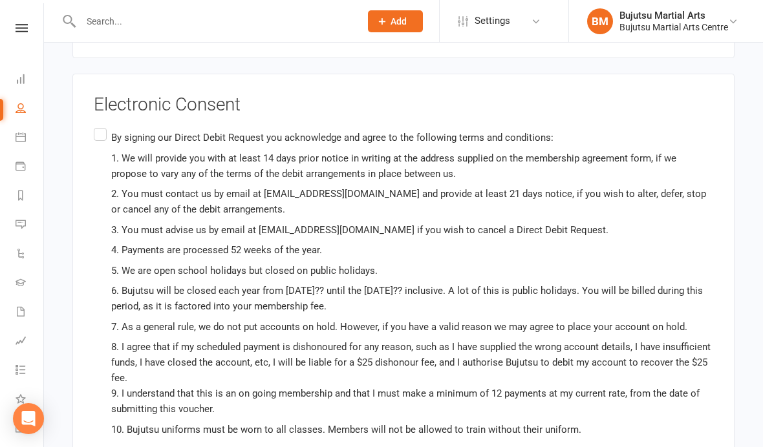
click at [103, 125] on label "By signing our Direct Debit Request you acknowledge and agree to the following …" at bounding box center [403, 304] width 619 height 358
click at [102, 125] on input "By signing our Direct Debit Request you acknowledge and agree to the following …" at bounding box center [98, 125] width 8 height 0
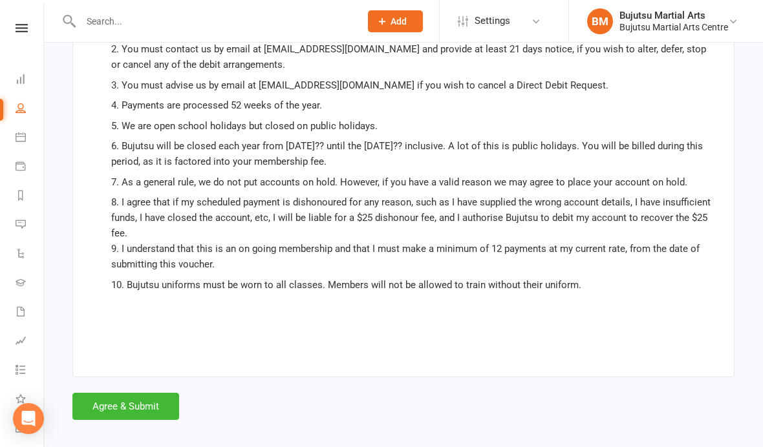
scroll to position [4112, 0]
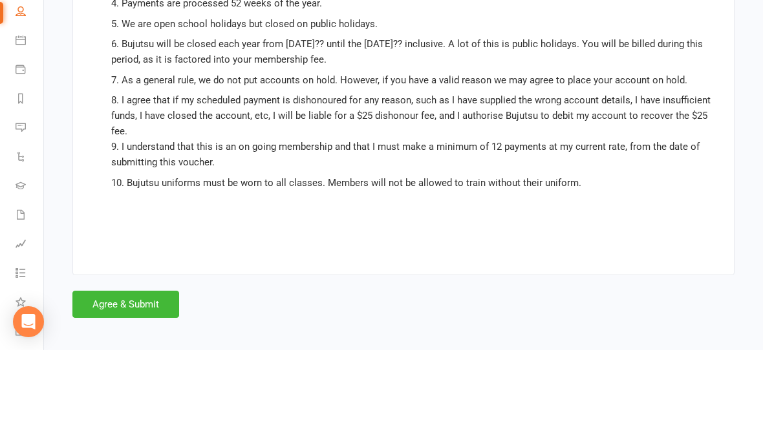
click at [144, 388] on button "Agree & Submit" at bounding box center [125, 401] width 107 height 27
